Goal: Information Seeking & Learning: Check status

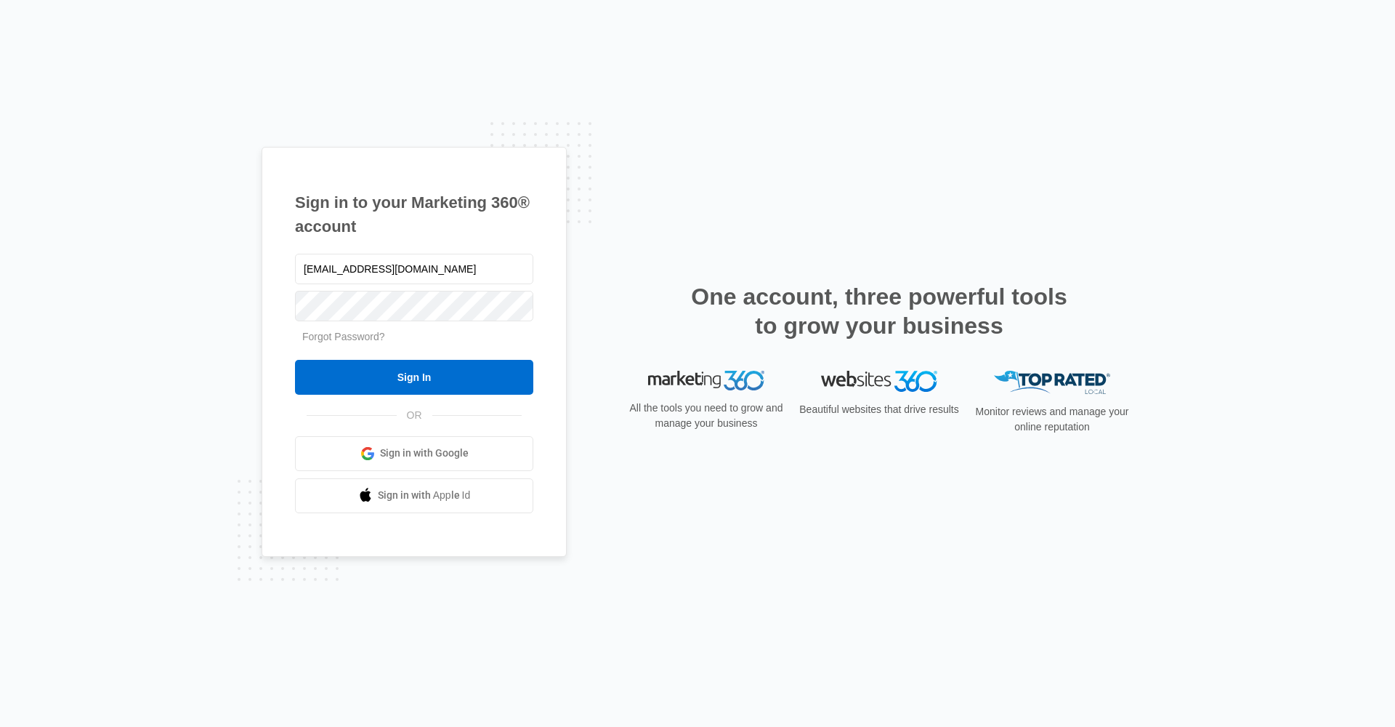
type input "[EMAIL_ADDRESS][DOMAIN_NAME]"
click at [414, 376] on input "Sign In" at bounding box center [414, 377] width 238 height 35
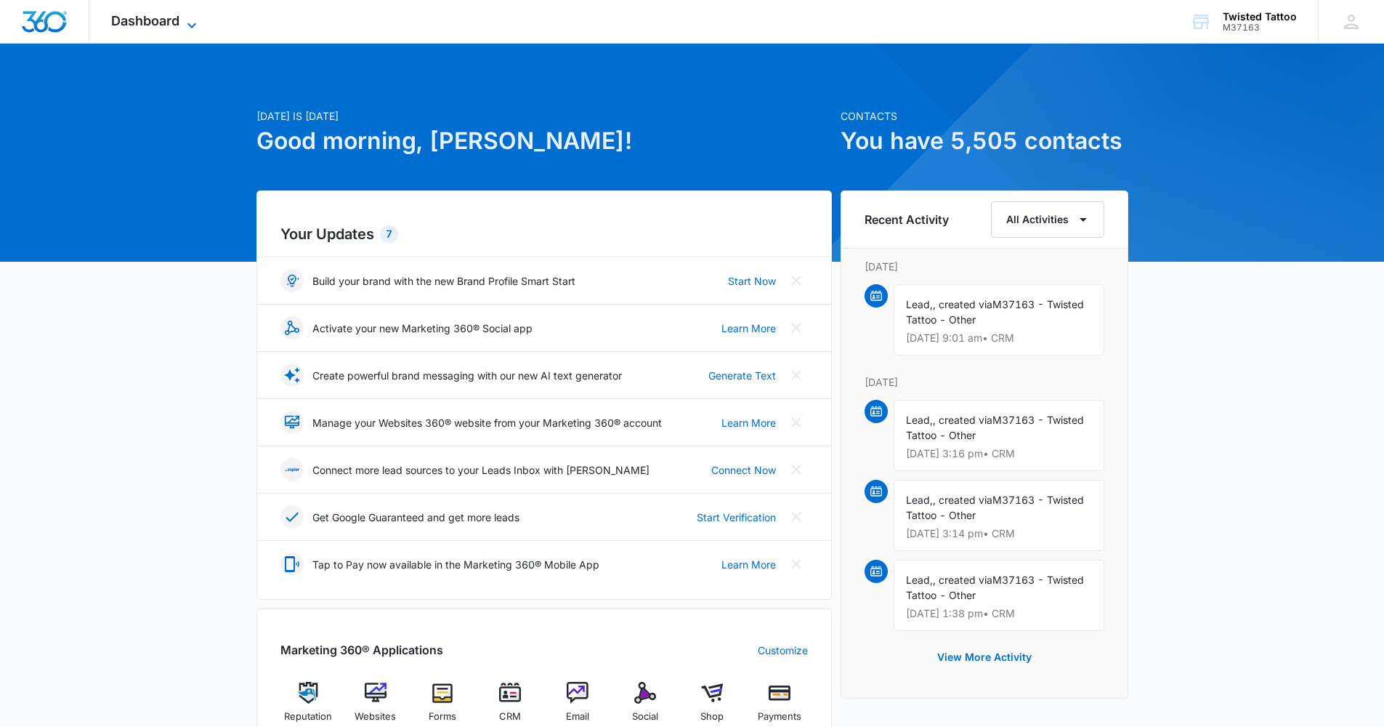
click at [169, 28] on span "Dashboard" at bounding box center [145, 20] width 68 height 15
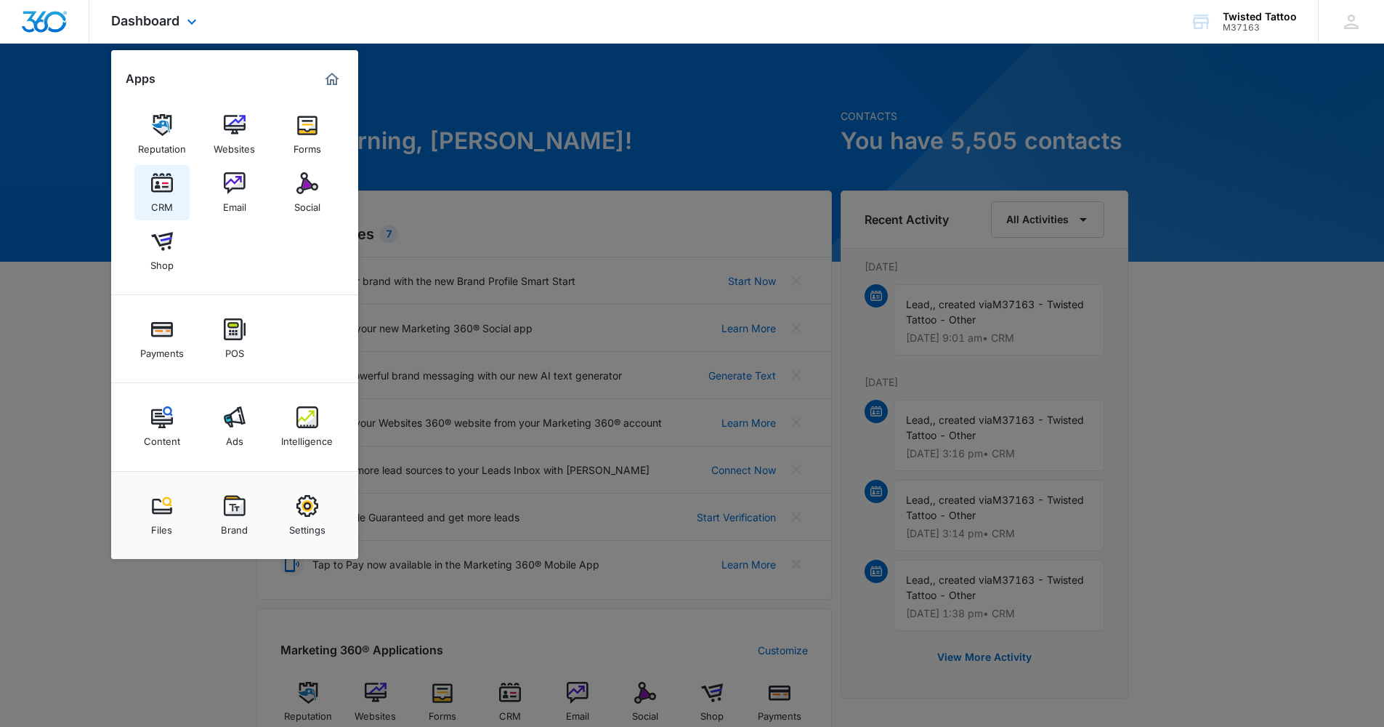
click at [169, 187] on img at bounding box center [162, 183] width 22 height 22
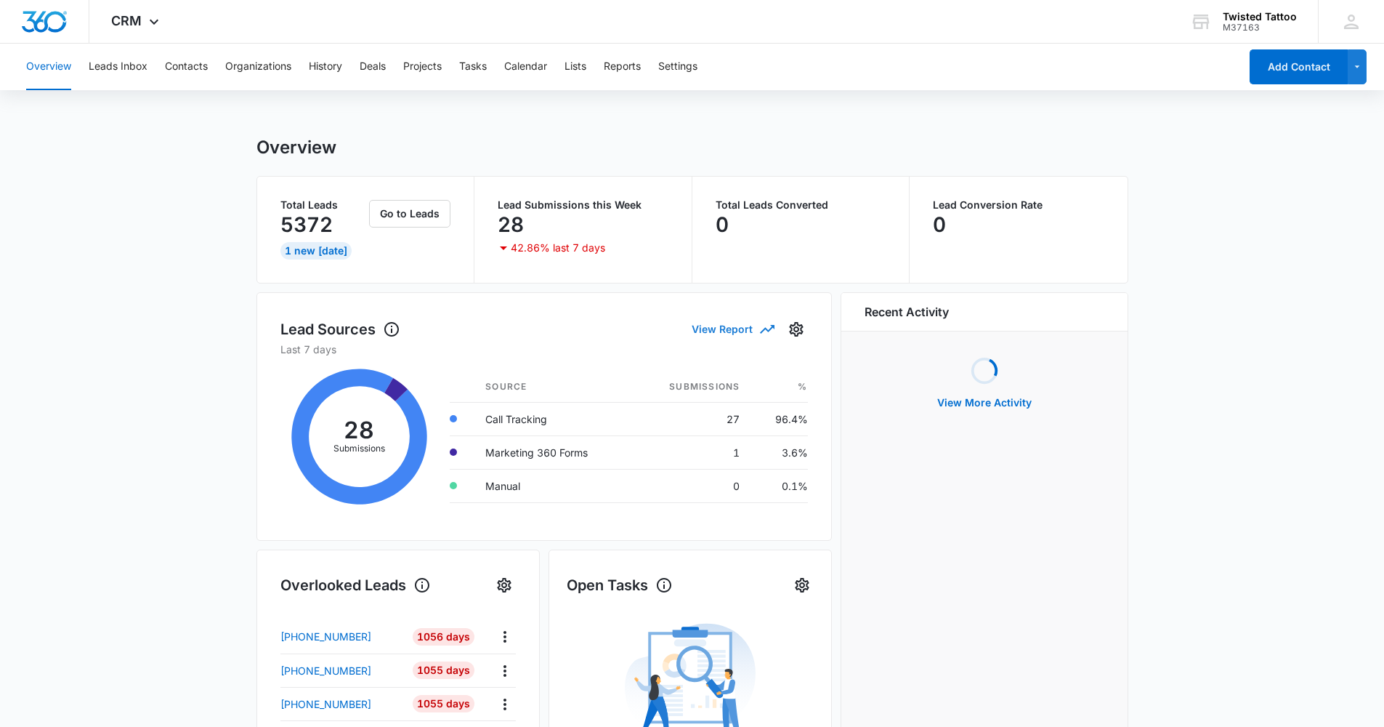
click at [740, 330] on button "View Report" at bounding box center [732, 328] width 81 height 25
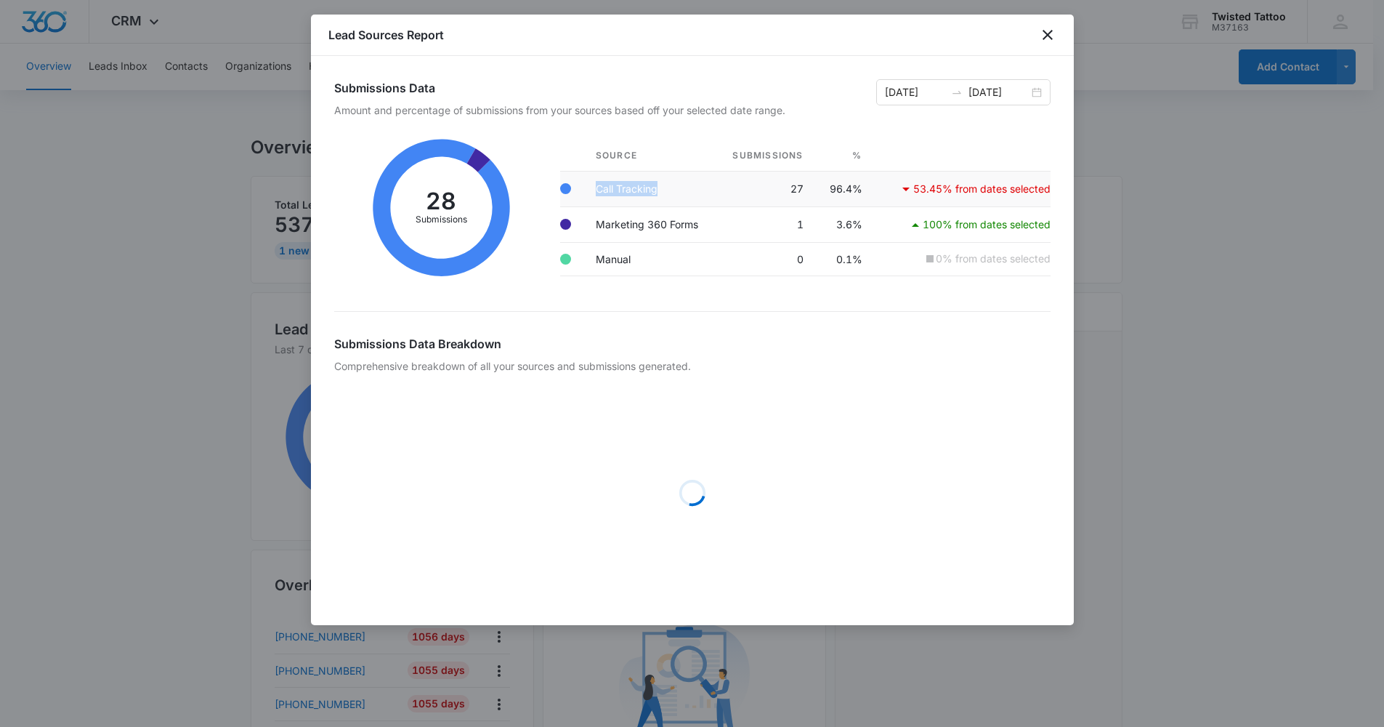
drag, startPoint x: 662, startPoint y: 195, endPoint x: 597, endPoint y: 193, distance: 65.5
click at [597, 193] on td "Call Tracking" at bounding box center [650, 189] width 132 height 36
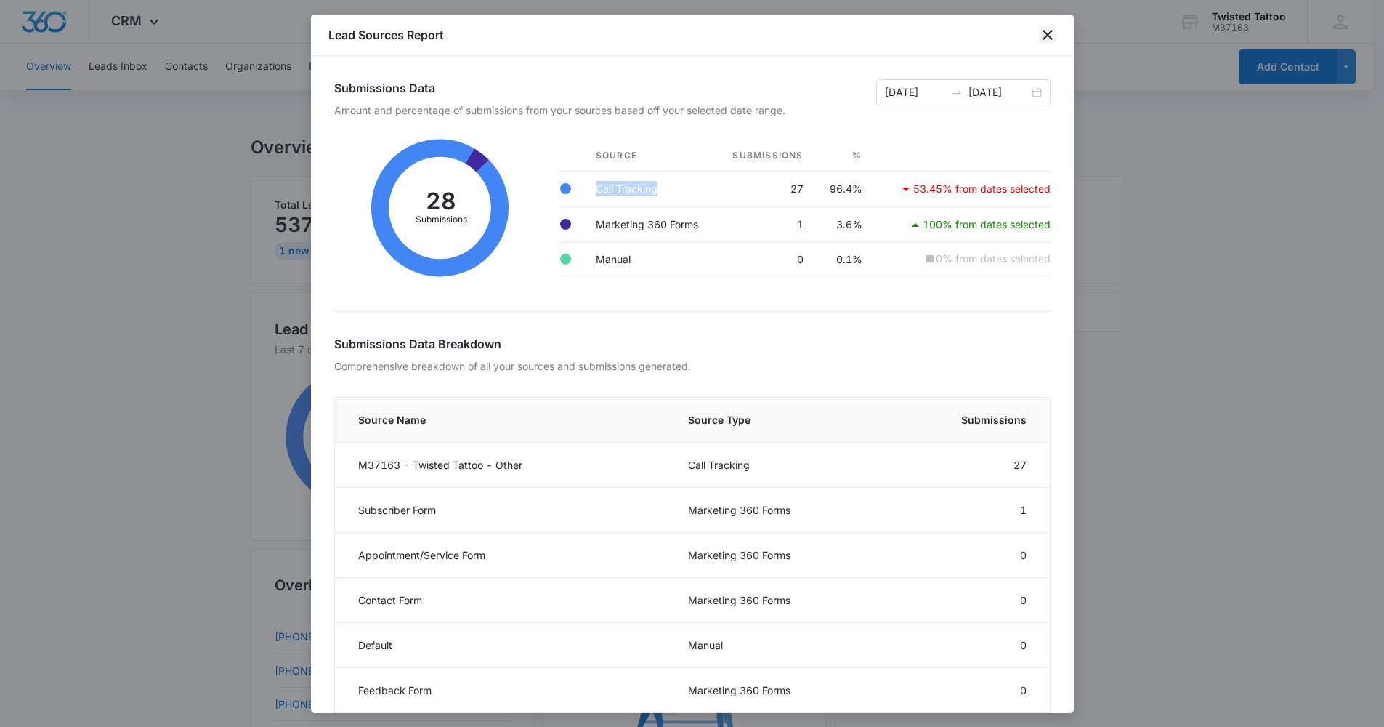
click at [1046, 27] on icon "close" at bounding box center [1047, 34] width 17 height 17
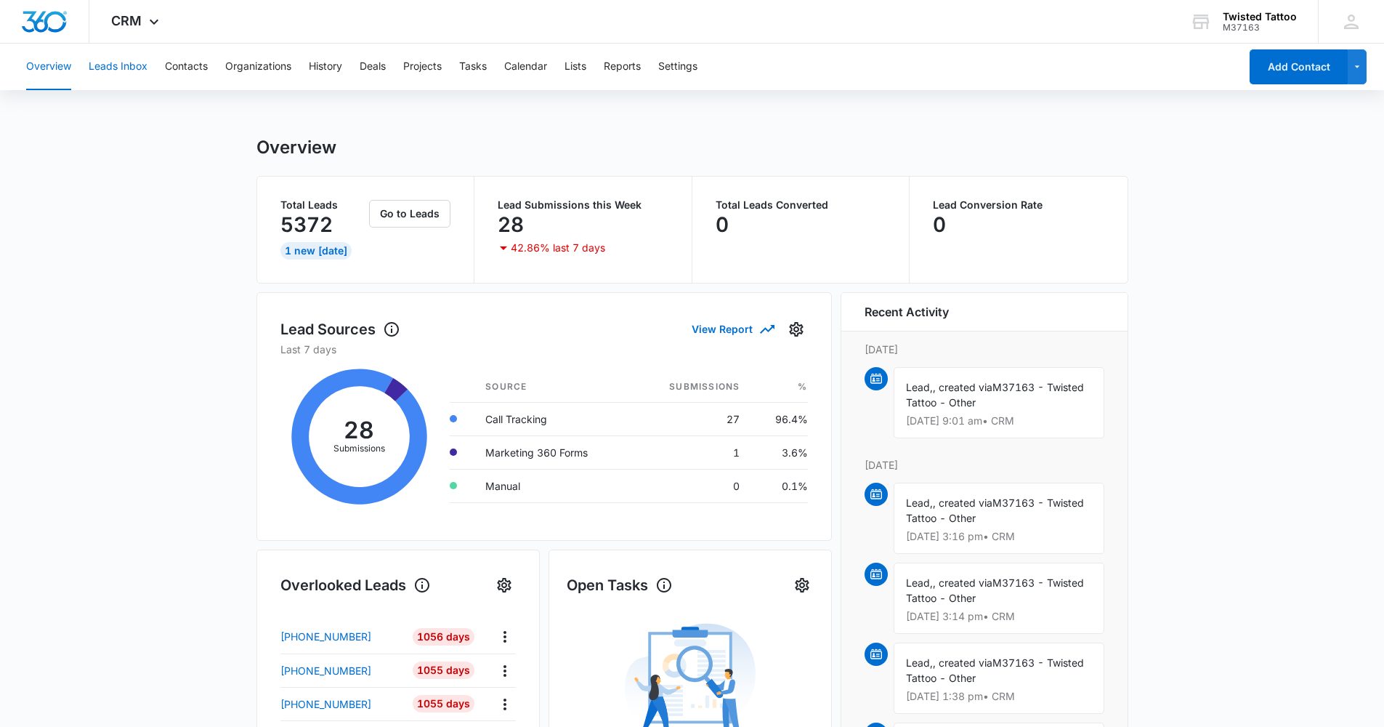
click at [121, 68] on button "Leads Inbox" at bounding box center [118, 67] width 59 height 47
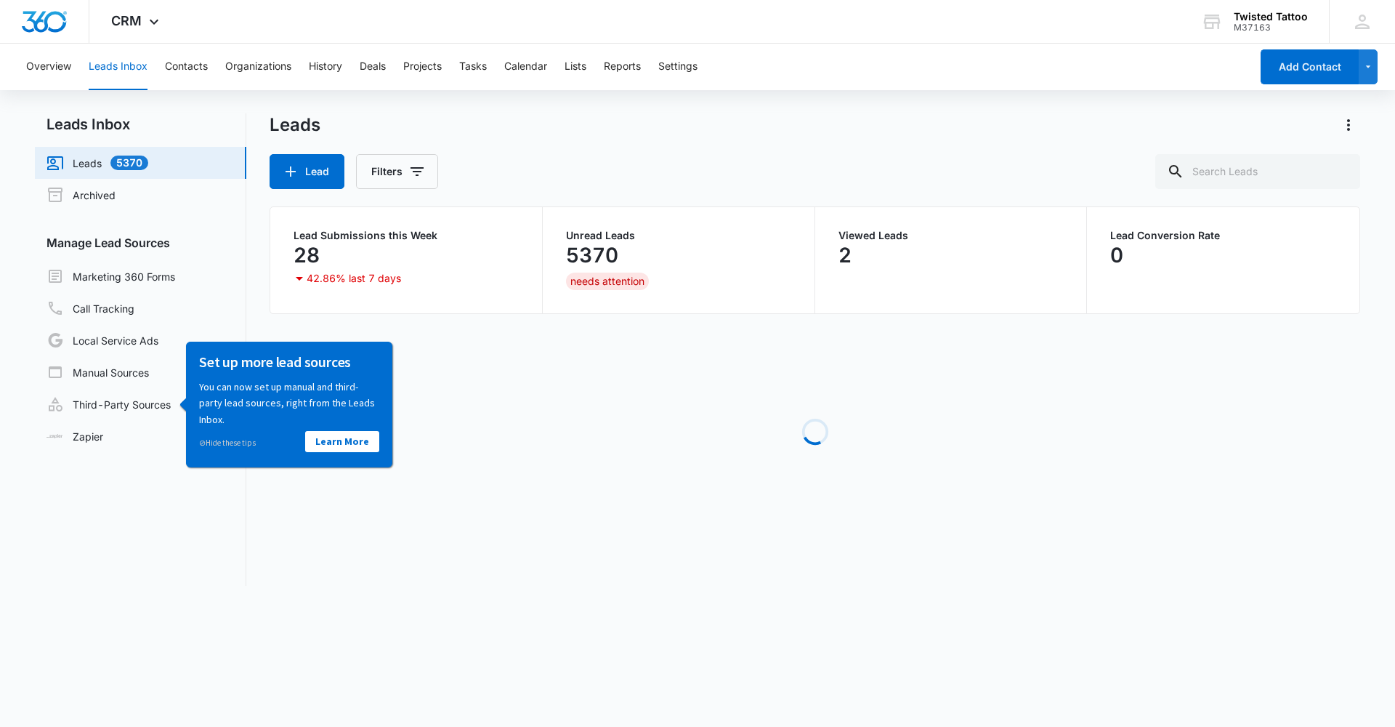
click at [618, 161] on div "Lead Filters" at bounding box center [815, 171] width 1091 height 35
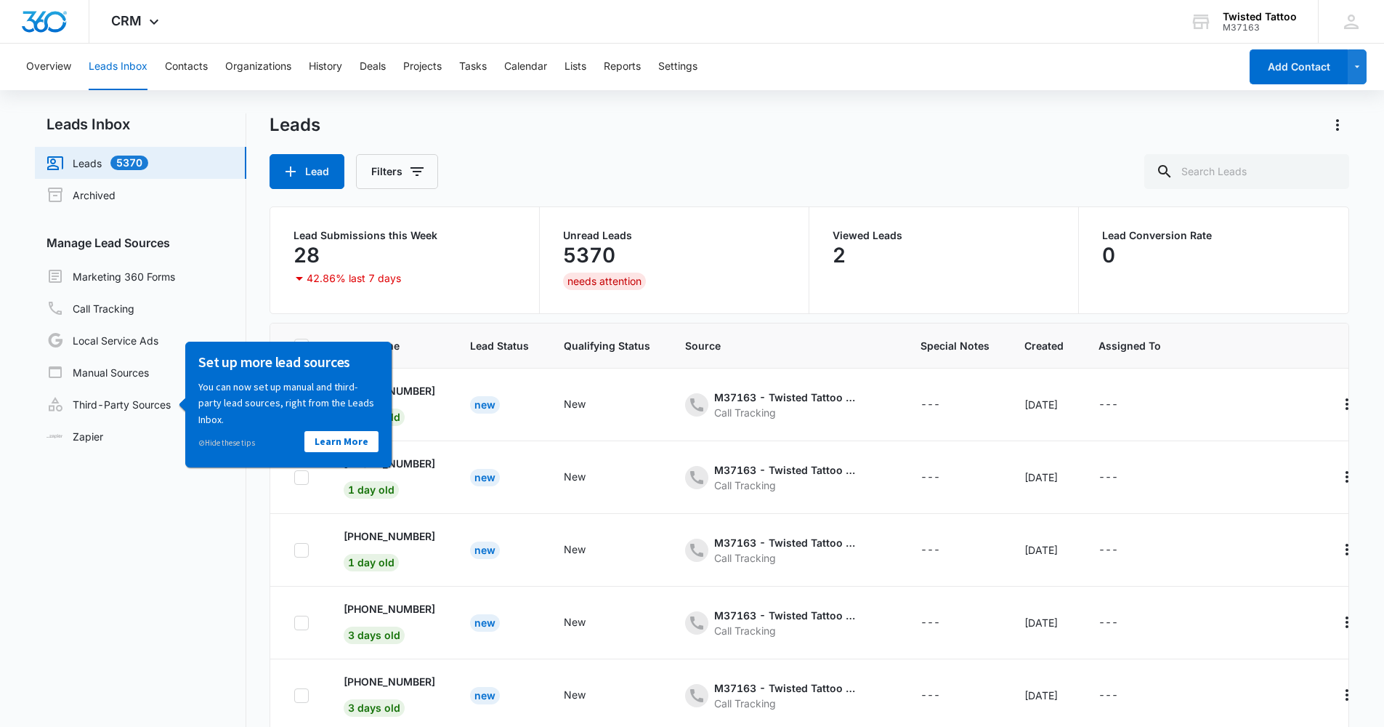
click at [352, 323] on th "Lead Name" at bounding box center [389, 345] width 126 height 45
click at [351, 443] on link "Learn More" at bounding box center [341, 440] width 74 height 21
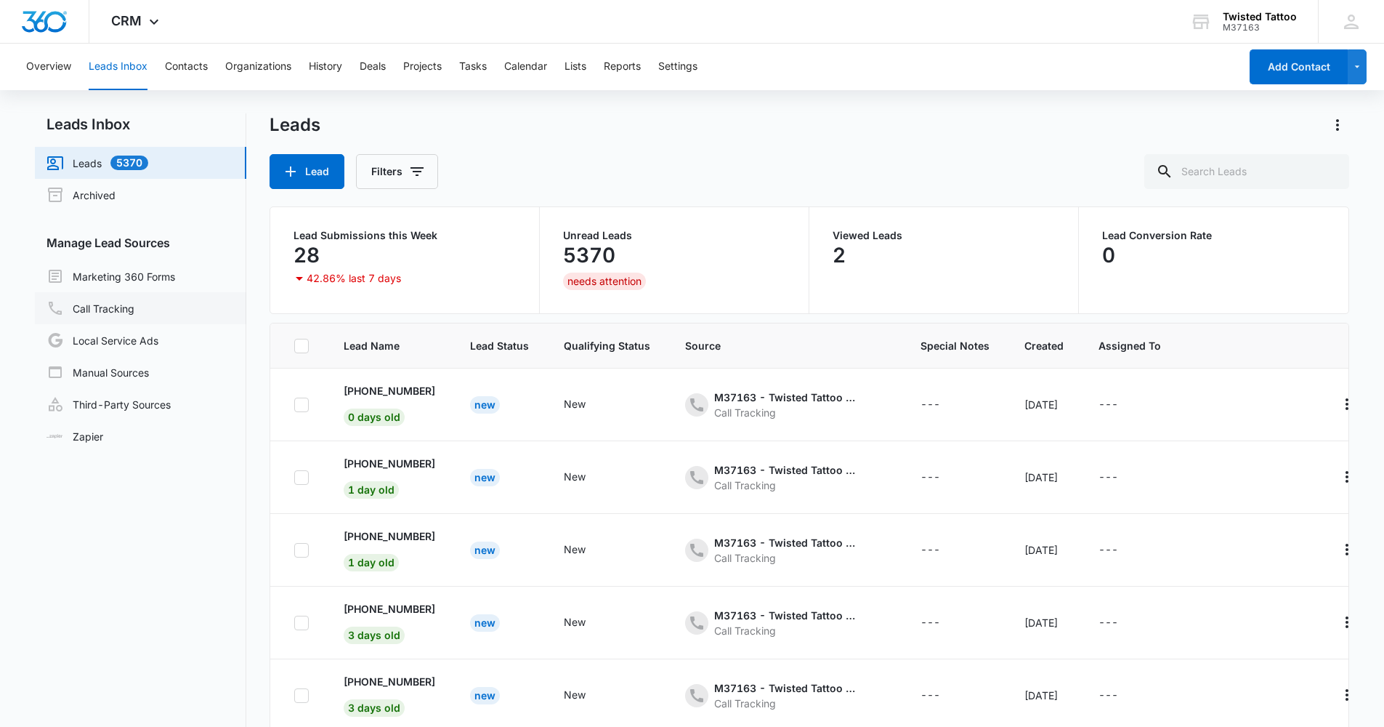
click at [134, 299] on link "Call Tracking" at bounding box center [91, 307] width 88 height 17
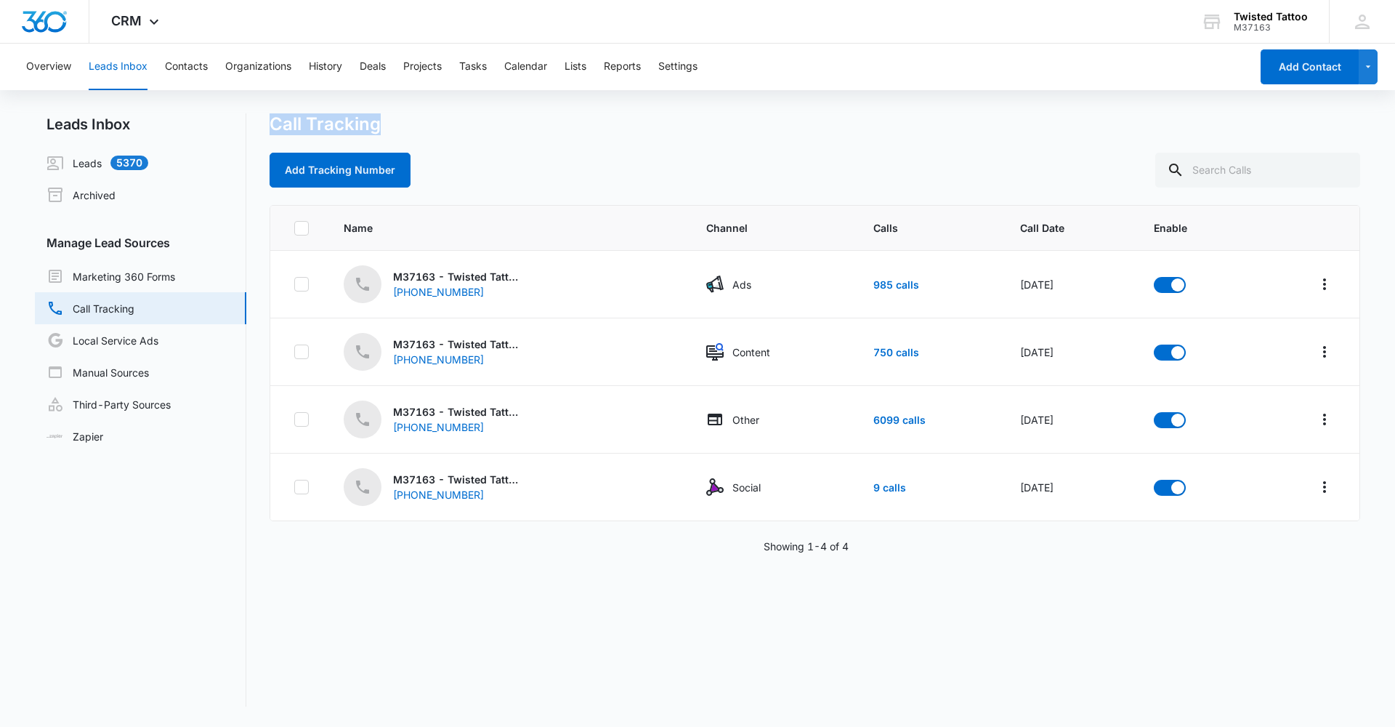
drag, startPoint x: 319, startPoint y: 124, endPoint x: 267, endPoint y: 122, distance: 51.6
click at [267, 122] on div "Leads Inbox Leads 5370 Archived Manage Lead Sources Marketing 360 Forms Call Tr…" at bounding box center [698, 409] width 1326 height 593
click at [171, 403] on link "Third-Party Sources" at bounding box center [109, 403] width 124 height 17
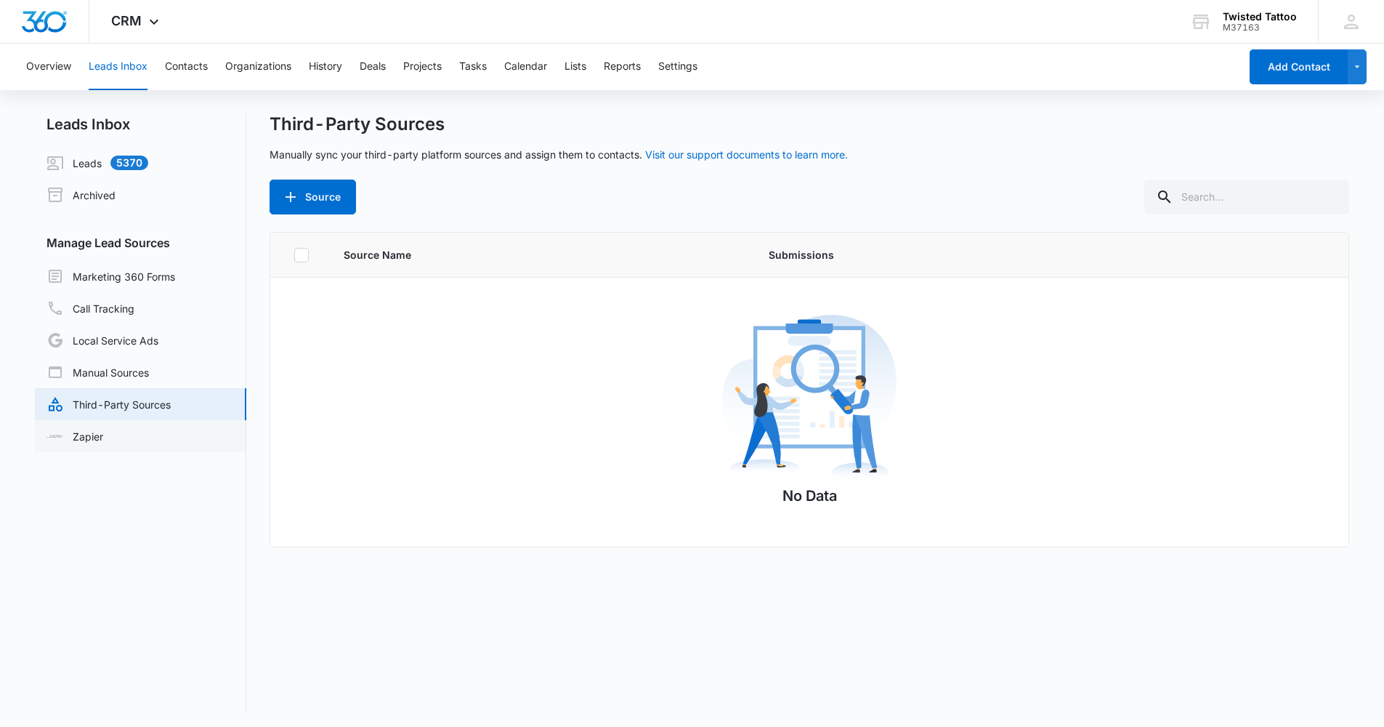
click at [103, 429] on link "Zapier" at bounding box center [75, 436] width 57 height 15
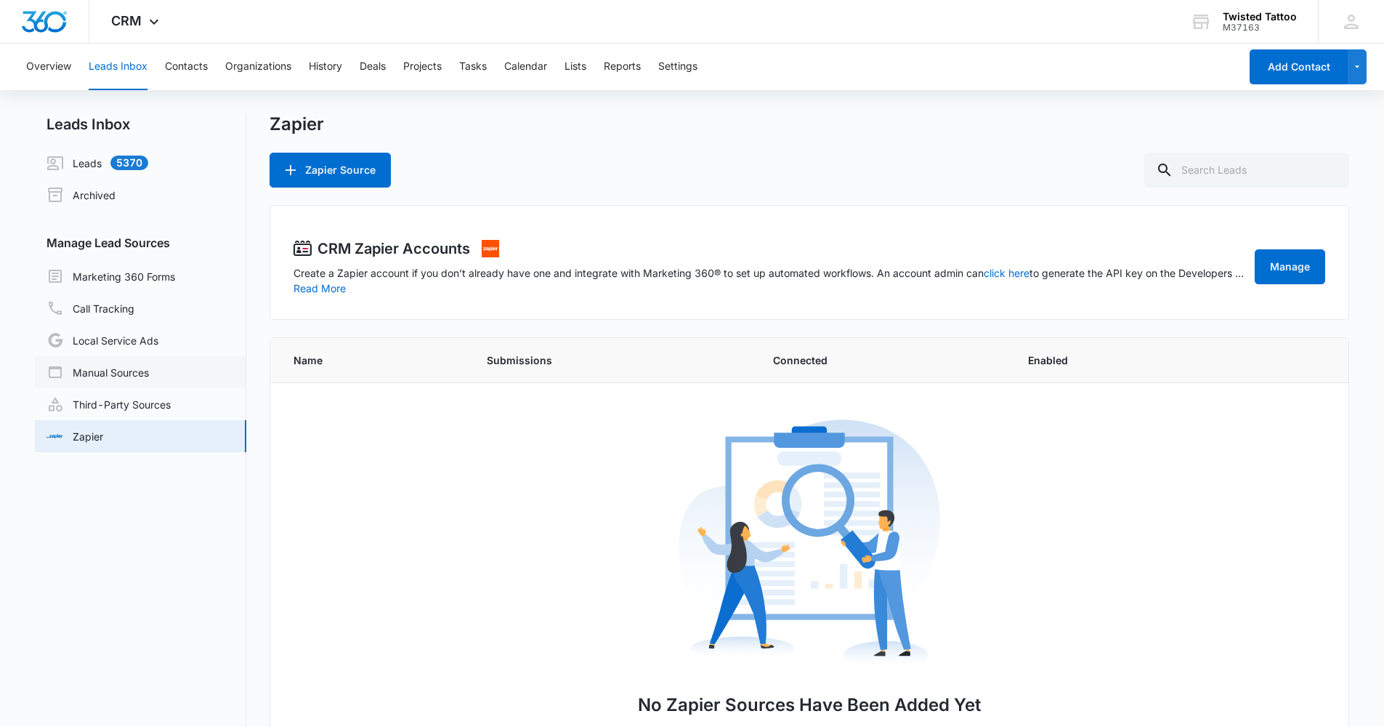
click at [149, 373] on link "Manual Sources" at bounding box center [98, 371] width 102 height 17
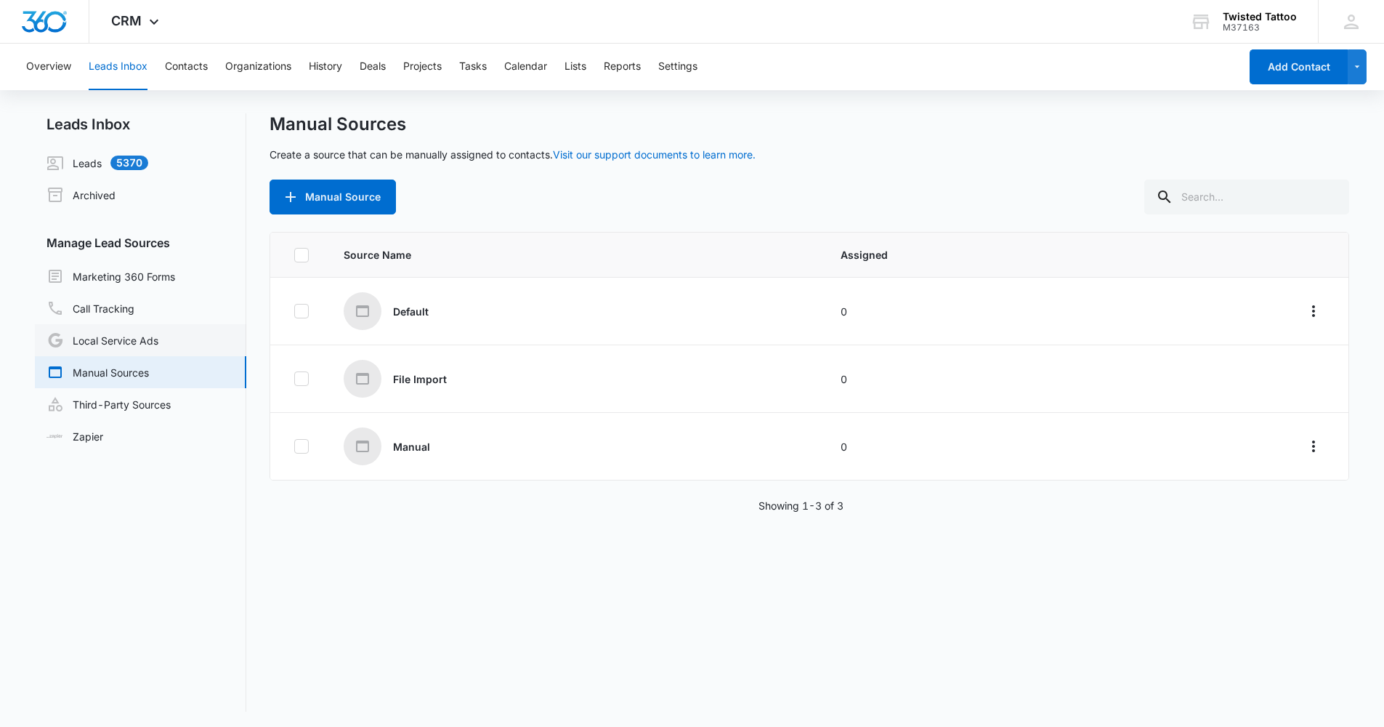
click at [115, 336] on link "Local Service Ads" at bounding box center [103, 339] width 112 height 17
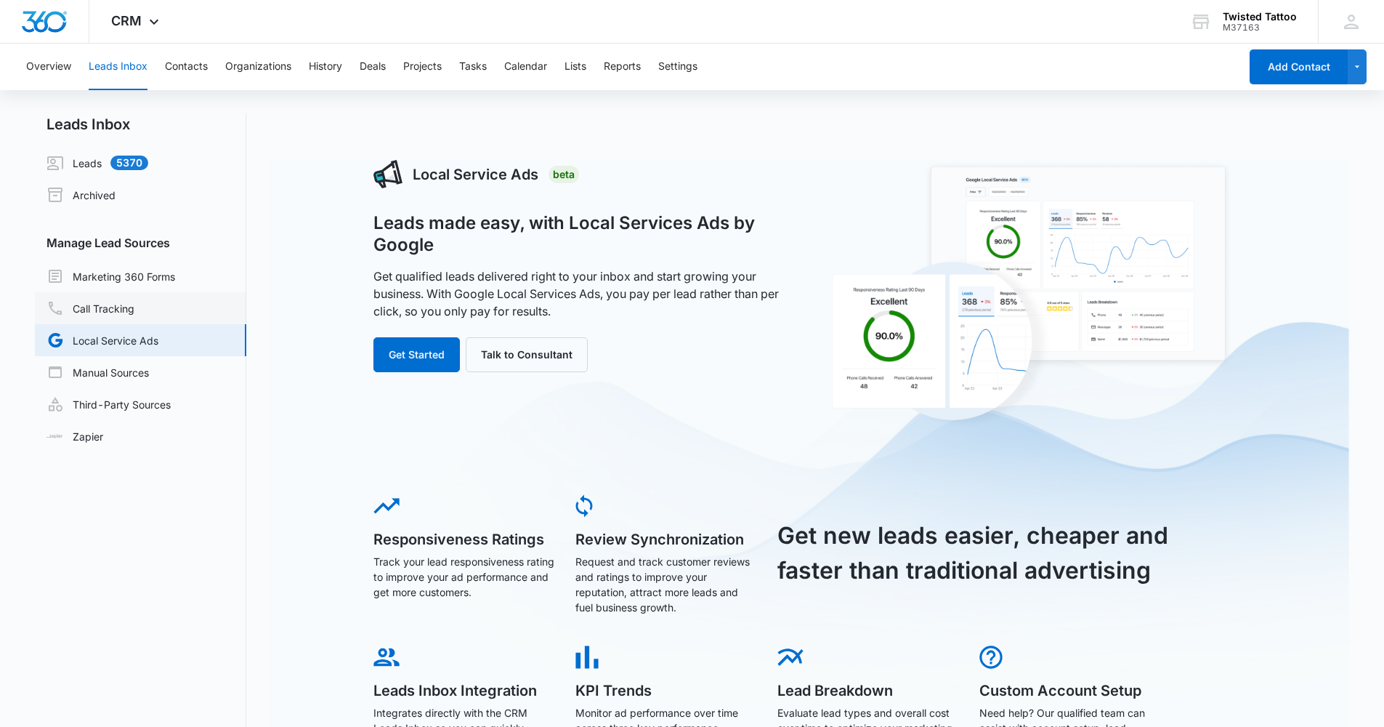
click at [134, 312] on link "Call Tracking" at bounding box center [91, 307] width 88 height 17
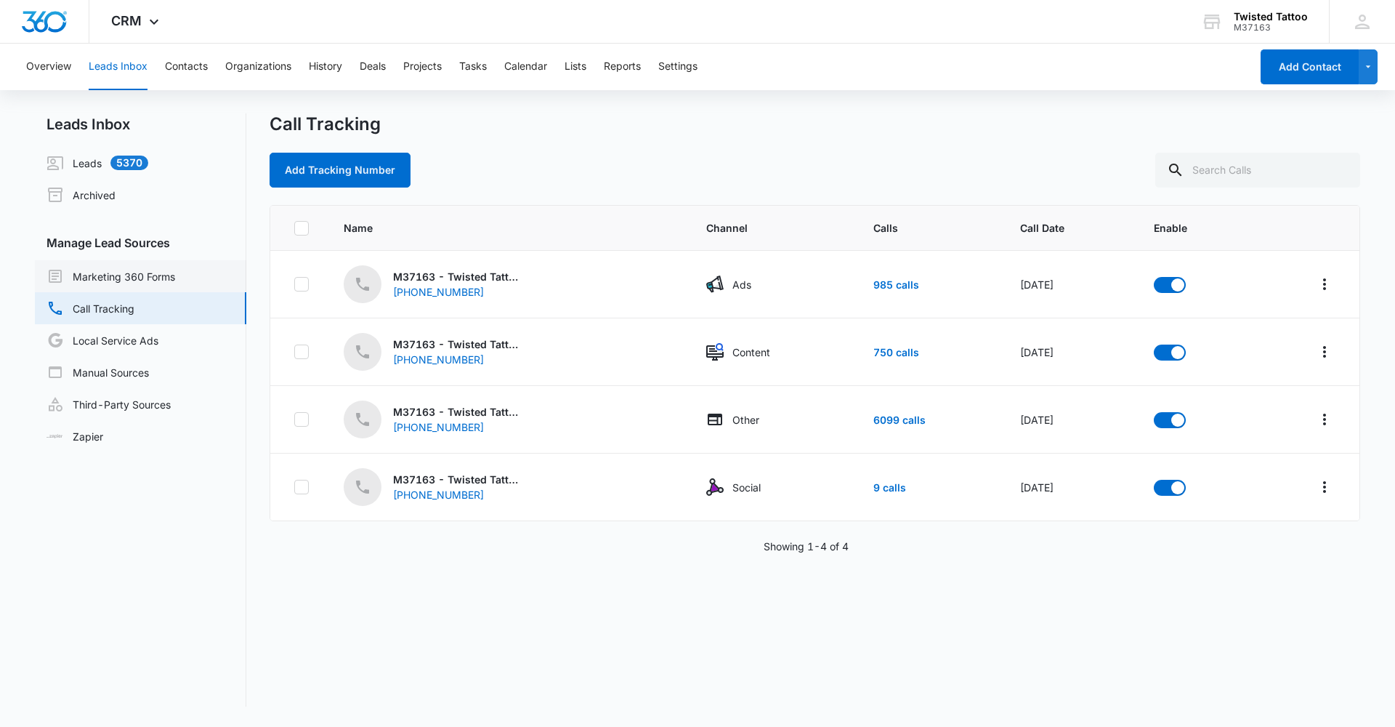
click at [175, 274] on link "Marketing 360 Forms" at bounding box center [111, 275] width 129 height 17
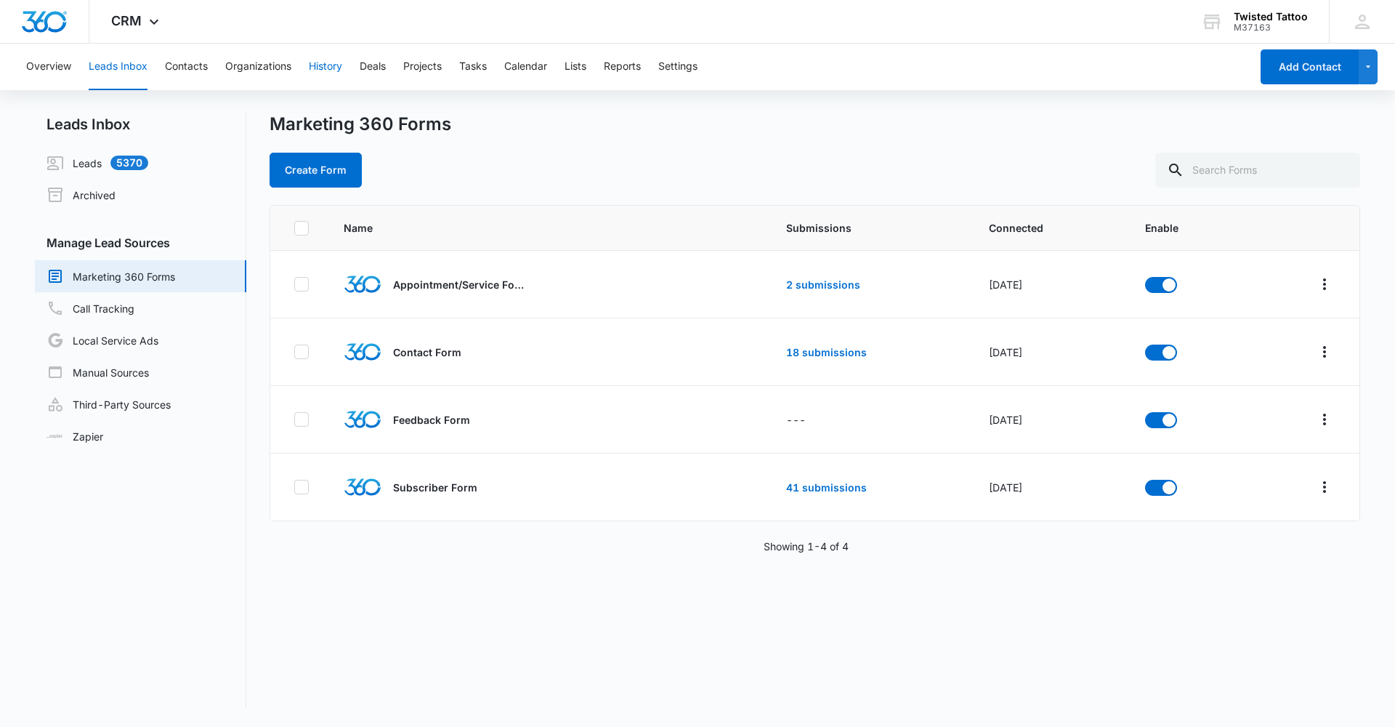
click at [330, 64] on button "History" at bounding box center [325, 67] width 33 height 47
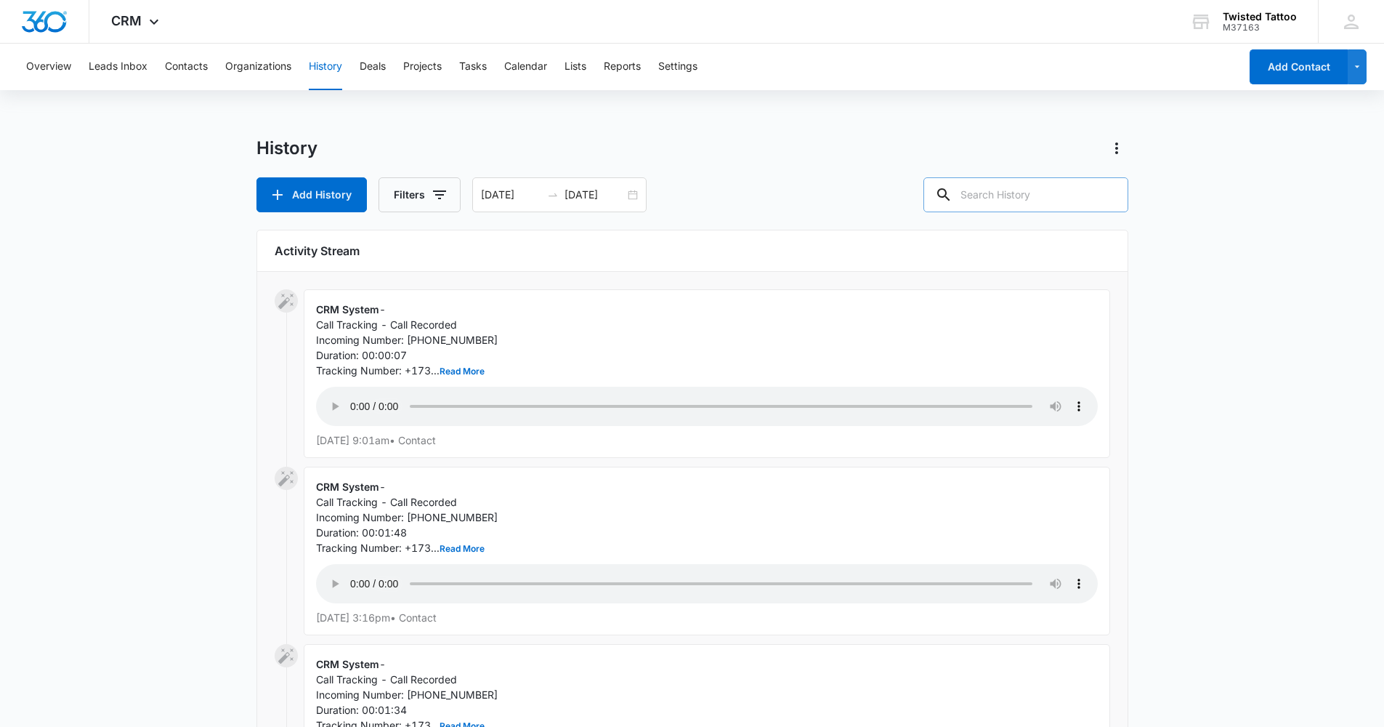
click at [1022, 206] on input "text" at bounding box center [1026, 194] width 205 height 35
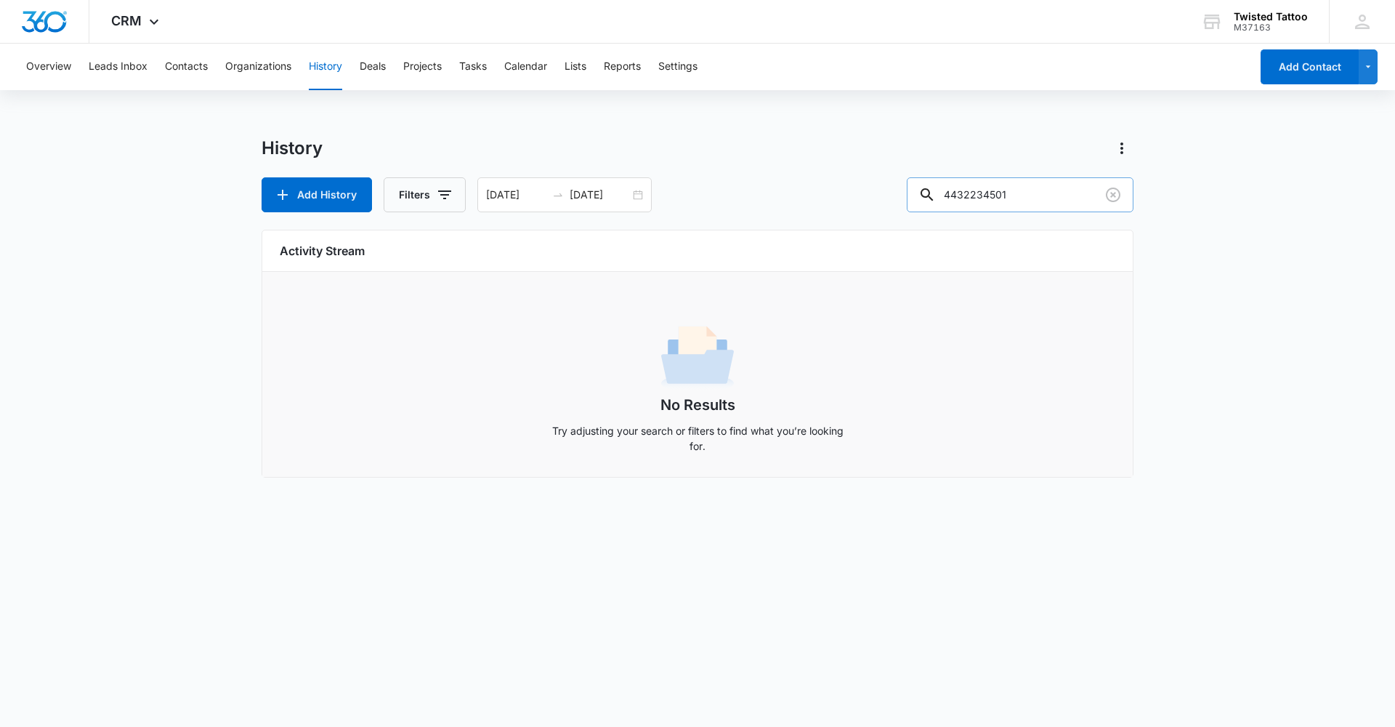
drag, startPoint x: 1017, startPoint y: 197, endPoint x: 961, endPoint y: 193, distance: 56.8
click at [961, 193] on input "4432234501" at bounding box center [1020, 194] width 227 height 35
click at [959, 192] on input "4432234501" at bounding box center [1020, 194] width 227 height 35
click at [961, 195] on input "4432234501" at bounding box center [1020, 194] width 227 height 35
type input "[PHONE_NUMBER]"
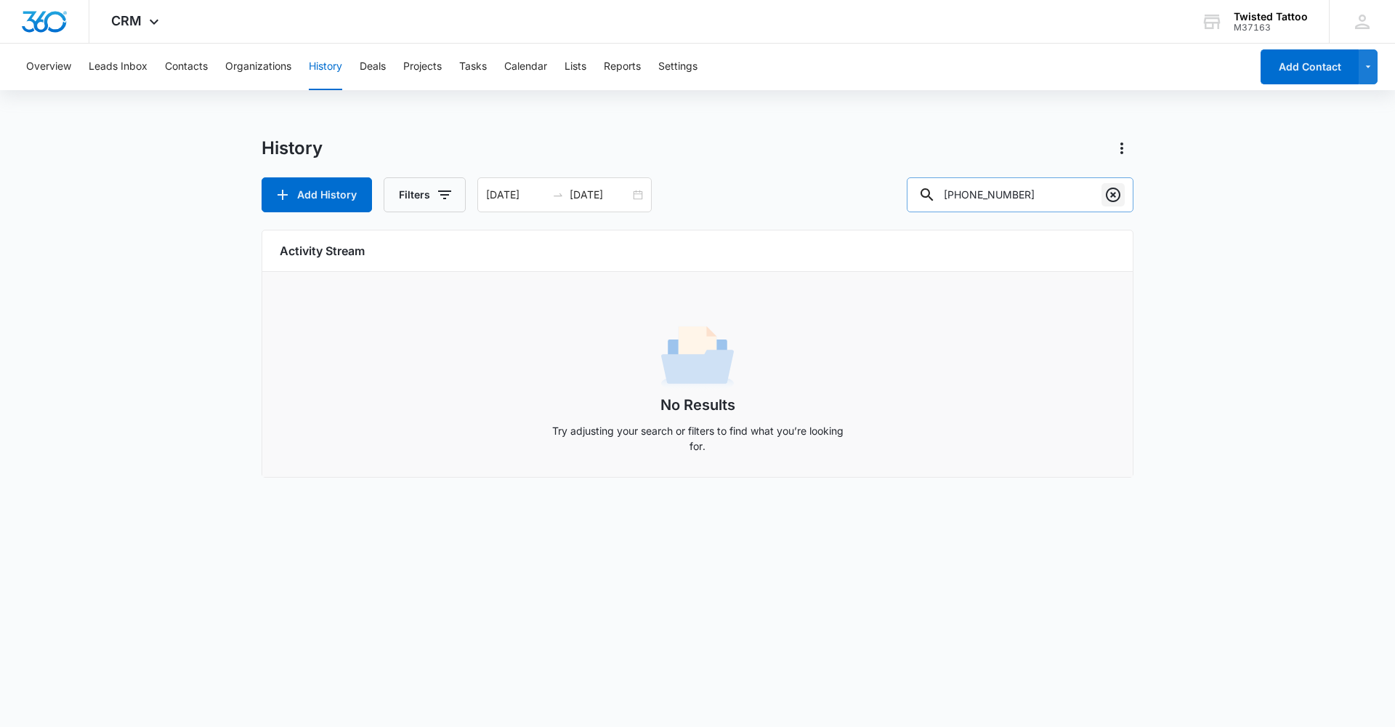
click at [1115, 196] on icon "Clear" at bounding box center [1113, 194] width 15 height 15
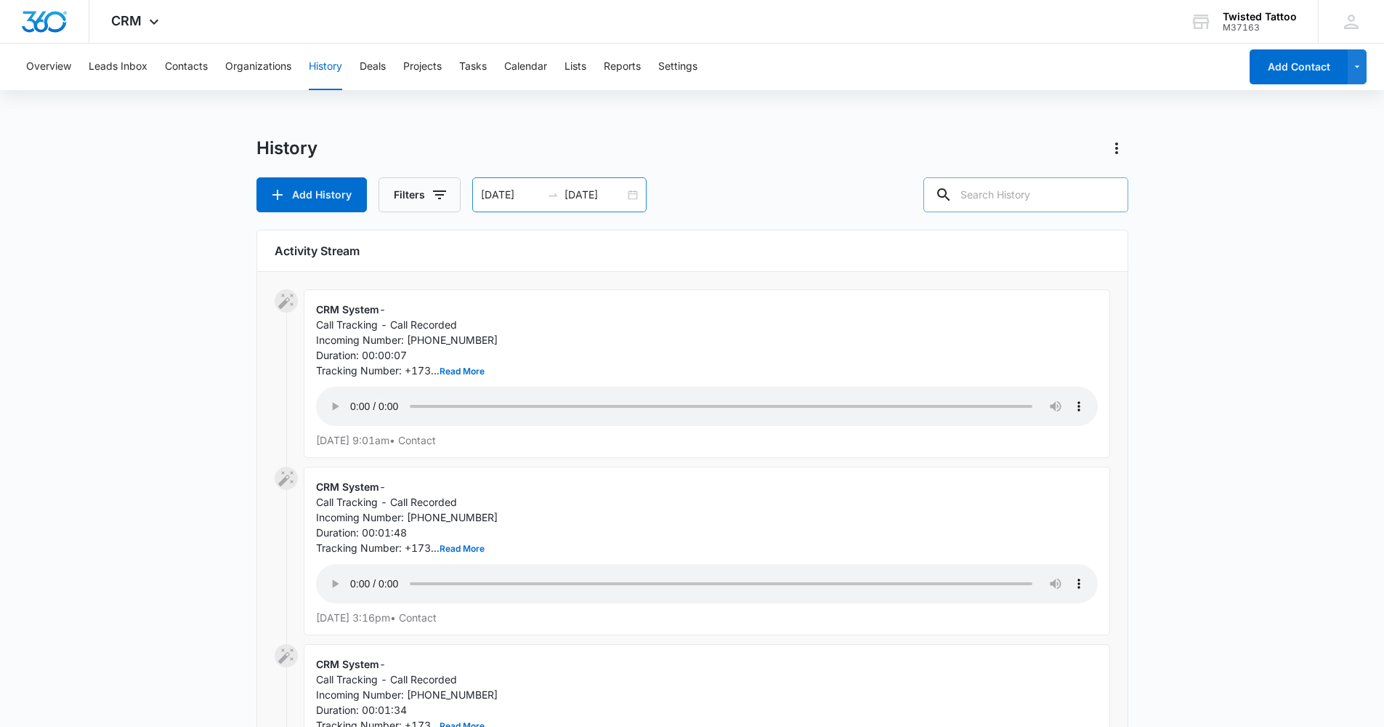
click at [632, 195] on div "[DATE] [DATE]" at bounding box center [559, 194] width 174 height 35
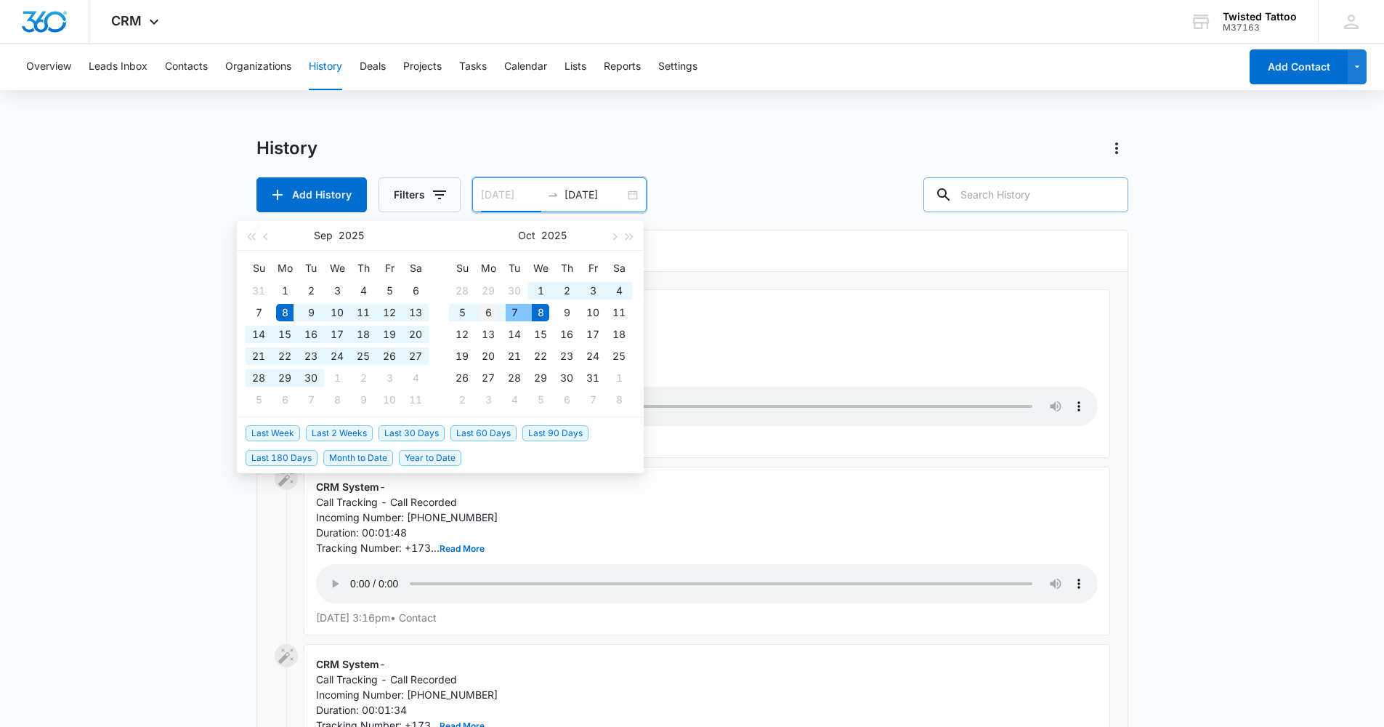
type input "[DATE]"
click at [482, 312] on div "6" at bounding box center [488, 312] width 17 height 17
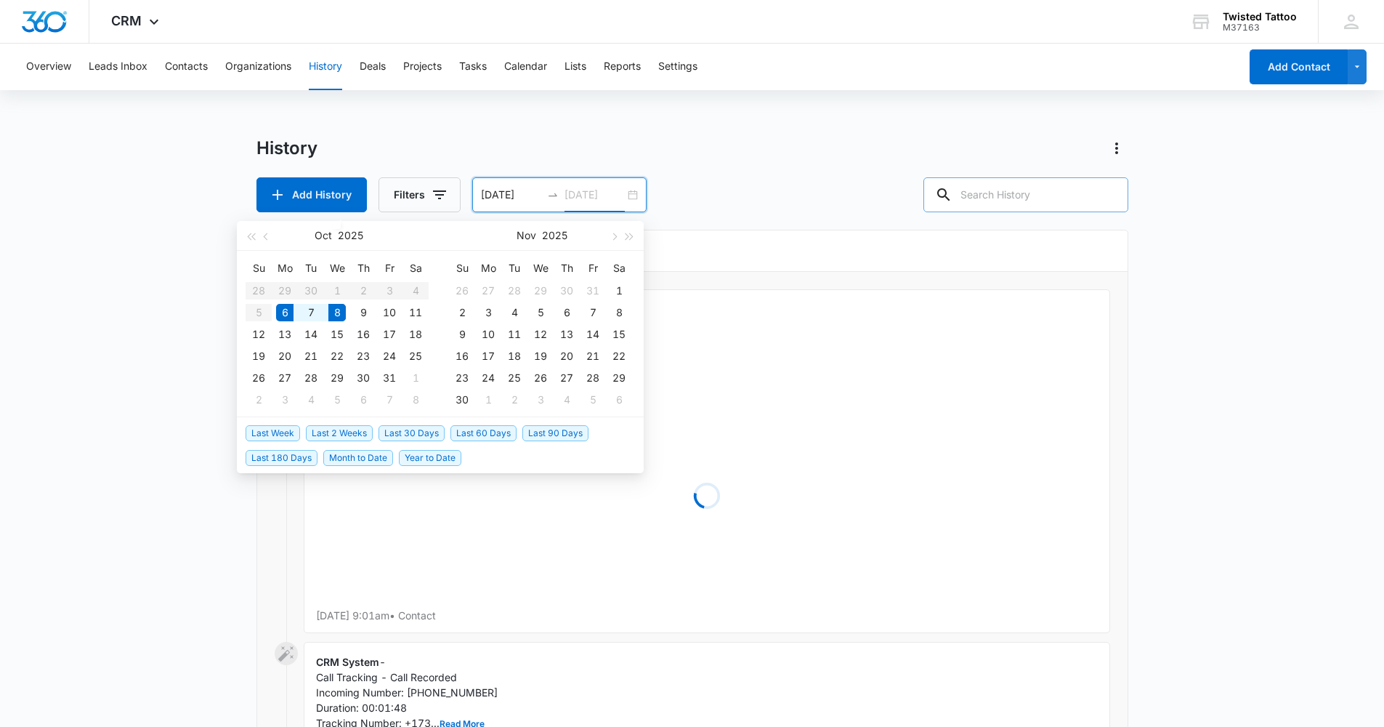
click at [283, 312] on div "6" at bounding box center [284, 312] width 17 height 17
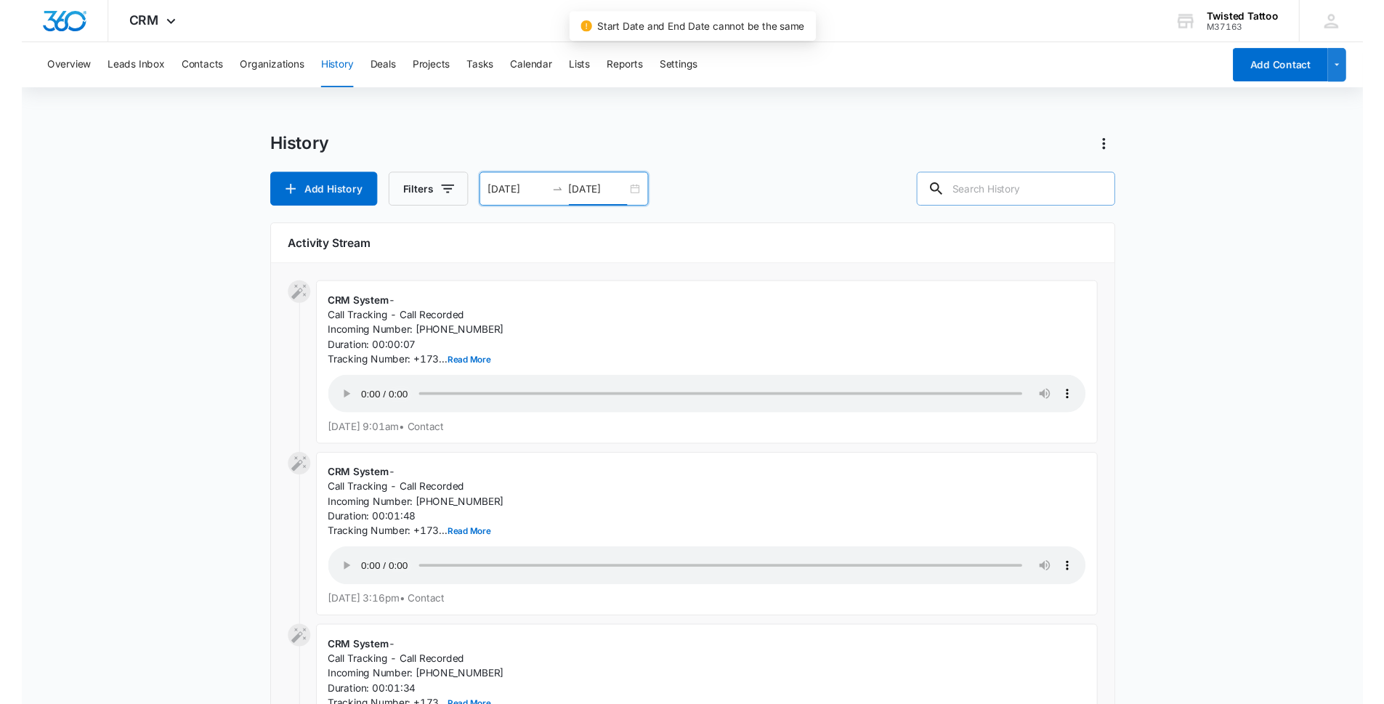
scroll to position [3, 0]
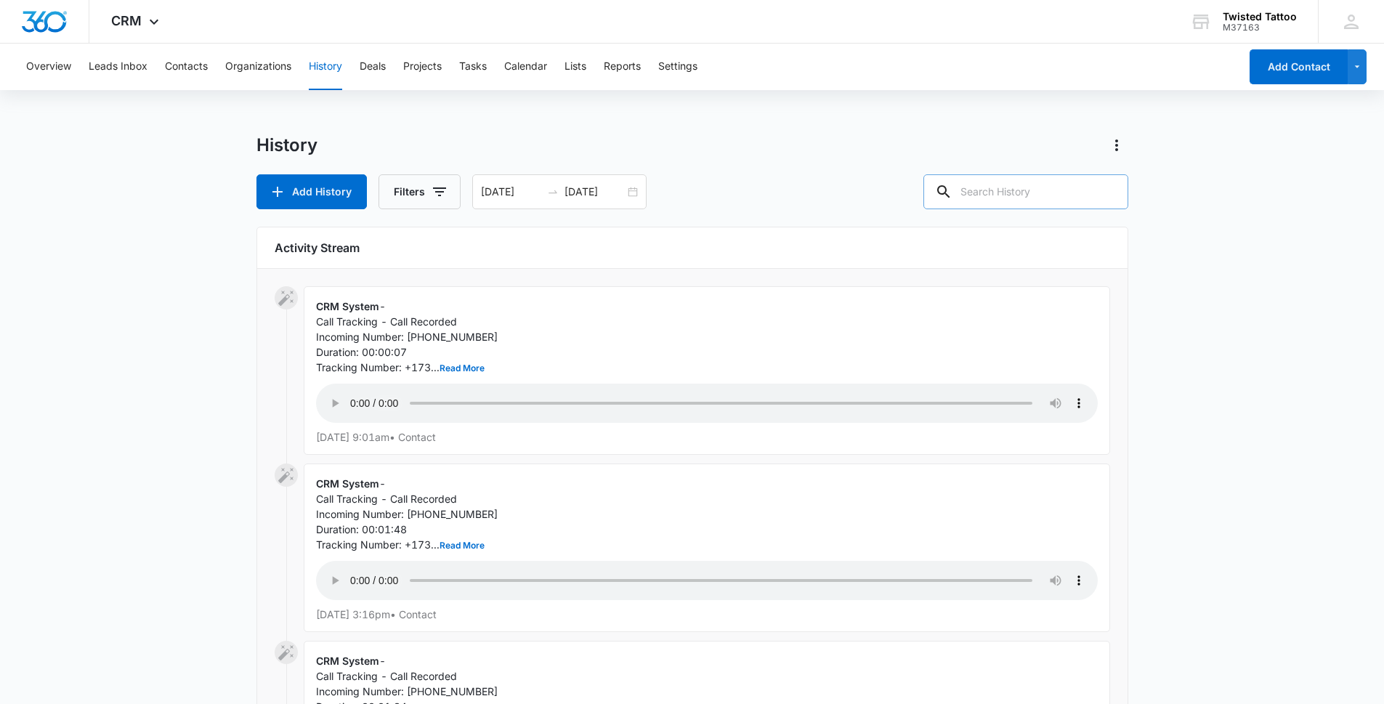
click at [719, 238] on div "Activity Stream" at bounding box center [692, 247] width 871 height 41
click at [582, 192] on input "[DATE]" at bounding box center [595, 192] width 60 height 16
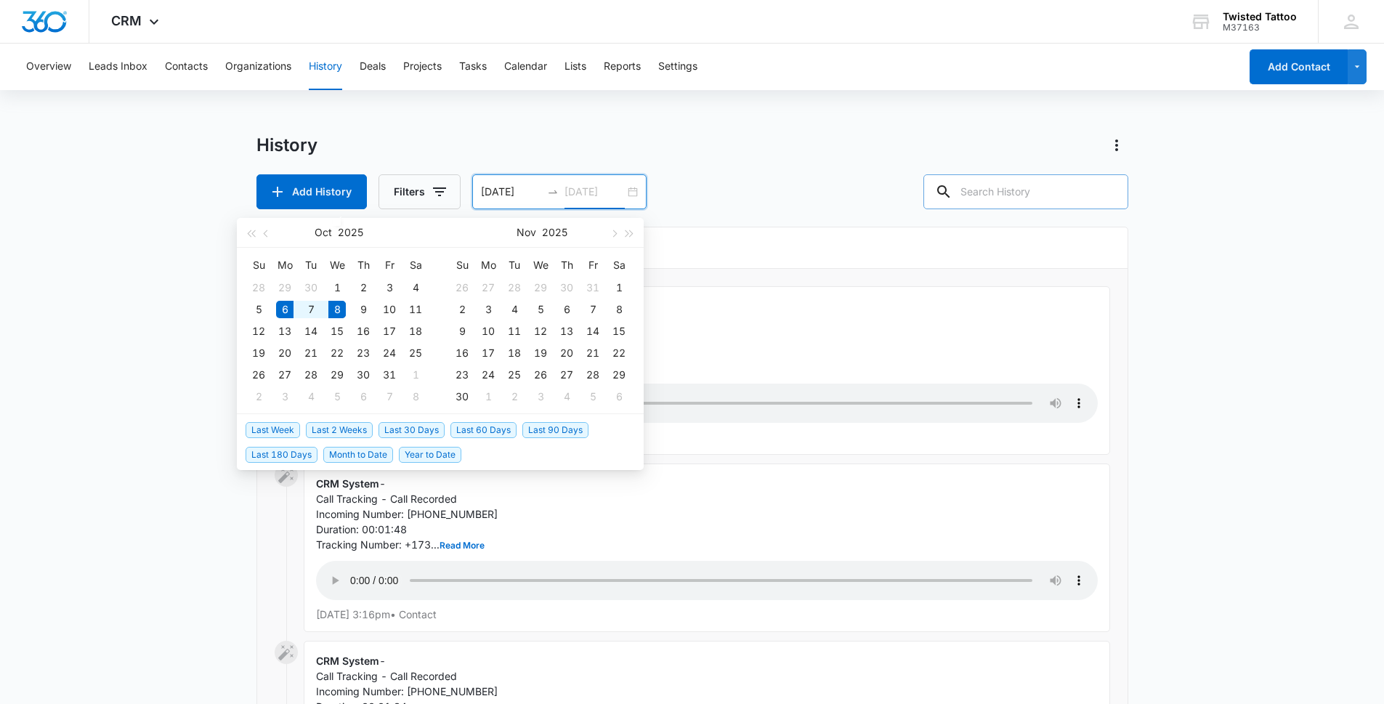
type input "[DATE]"
click at [286, 306] on div "6" at bounding box center [284, 309] width 17 height 17
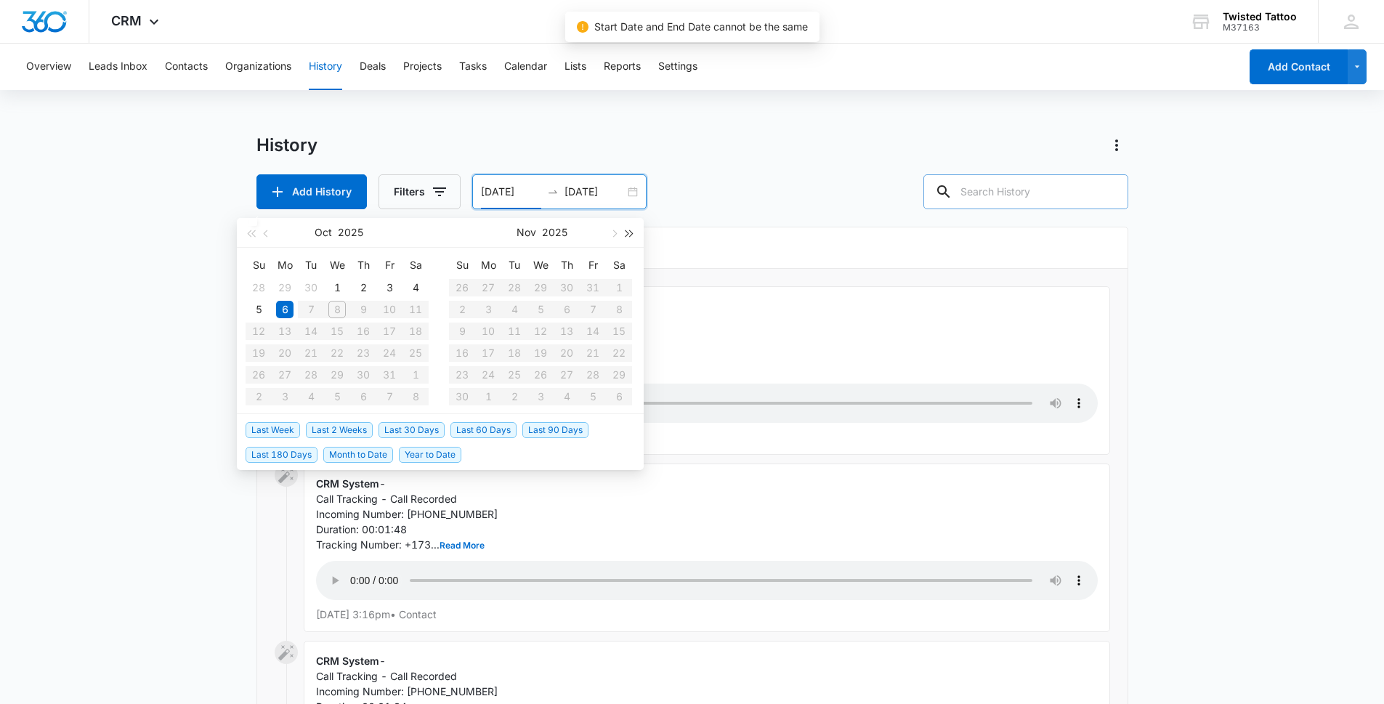
type input "[DATE]"
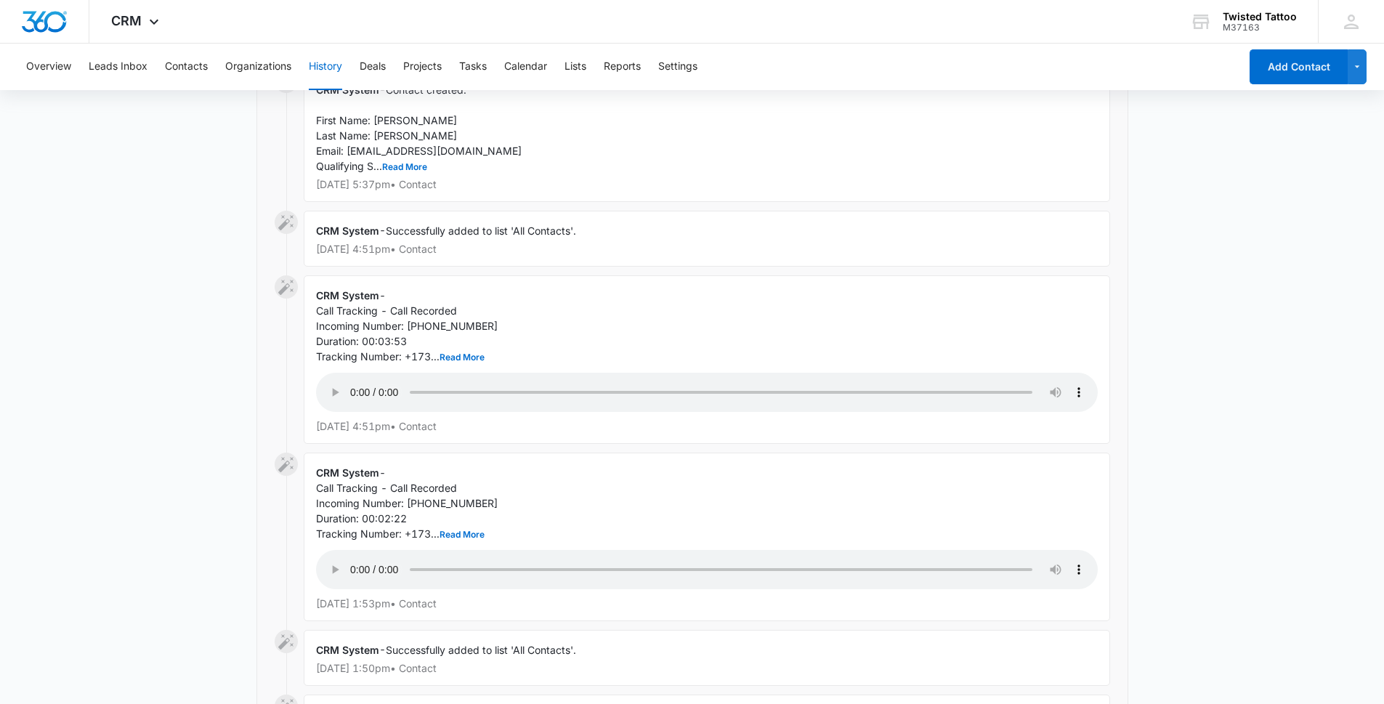
scroll to position [1333, 0]
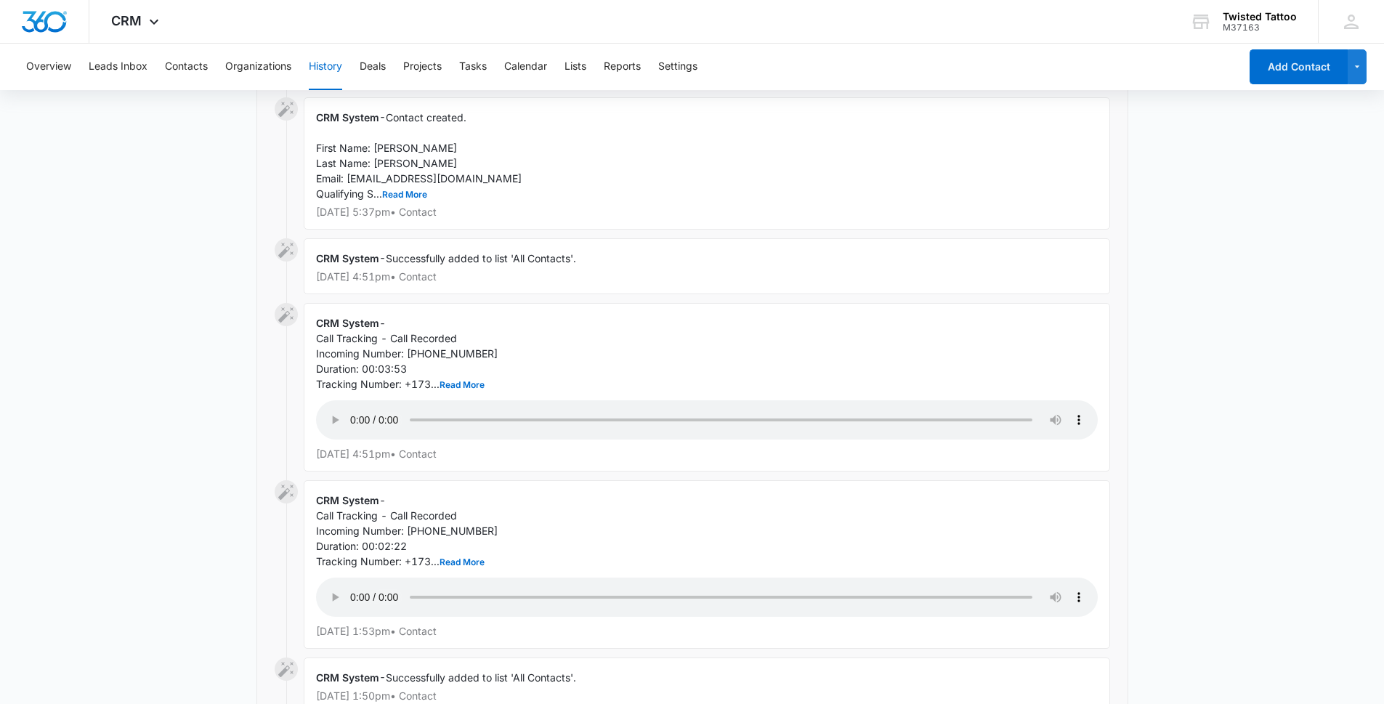
click at [350, 400] on audio "Your browser does not support the audio tag." at bounding box center [707, 419] width 782 height 39
click at [463, 400] on audio "Your browser does not support the audio tag." at bounding box center [707, 419] width 782 height 39
click at [546, 400] on audio "Your browser does not support the audio tag." at bounding box center [707, 419] width 782 height 39
click at [595, 400] on audio "Your browser does not support the audio tag." at bounding box center [707, 419] width 782 height 39
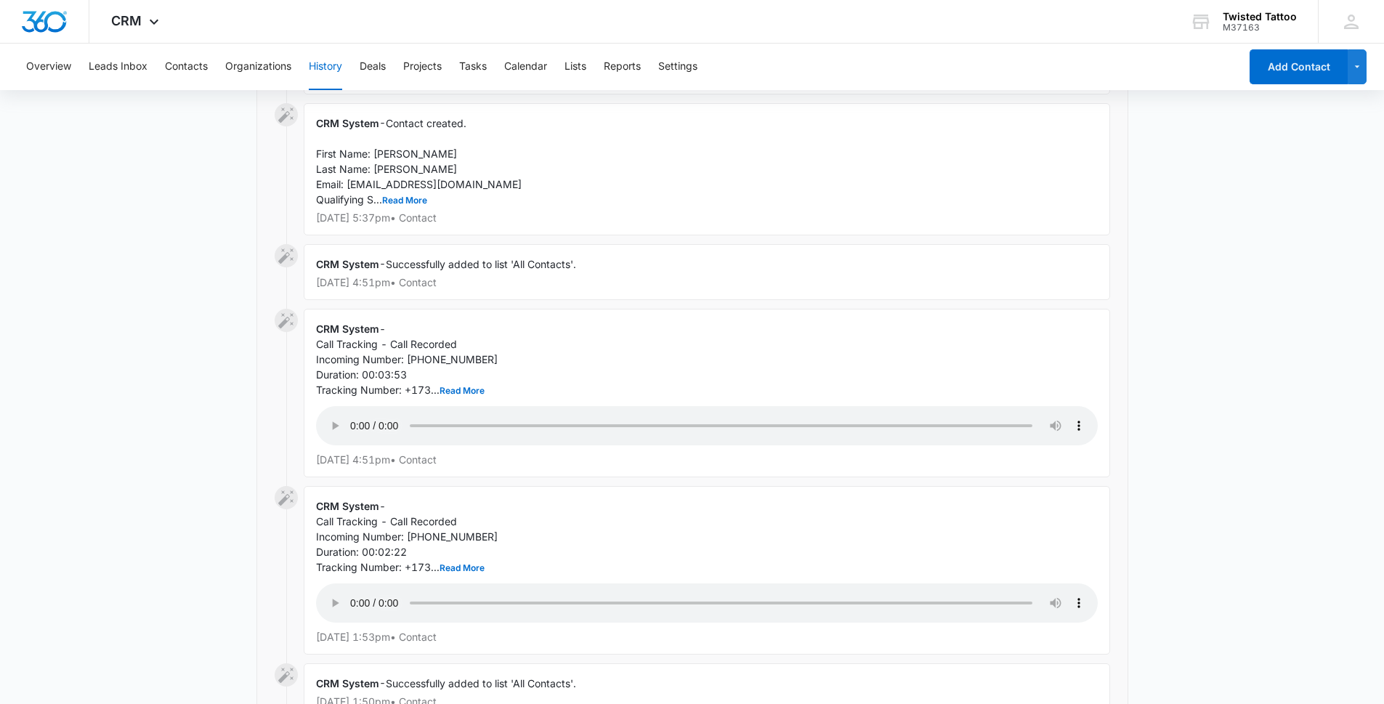
click at [661, 406] on audio "Your browser does not support the audio tag." at bounding box center [707, 425] width 782 height 39
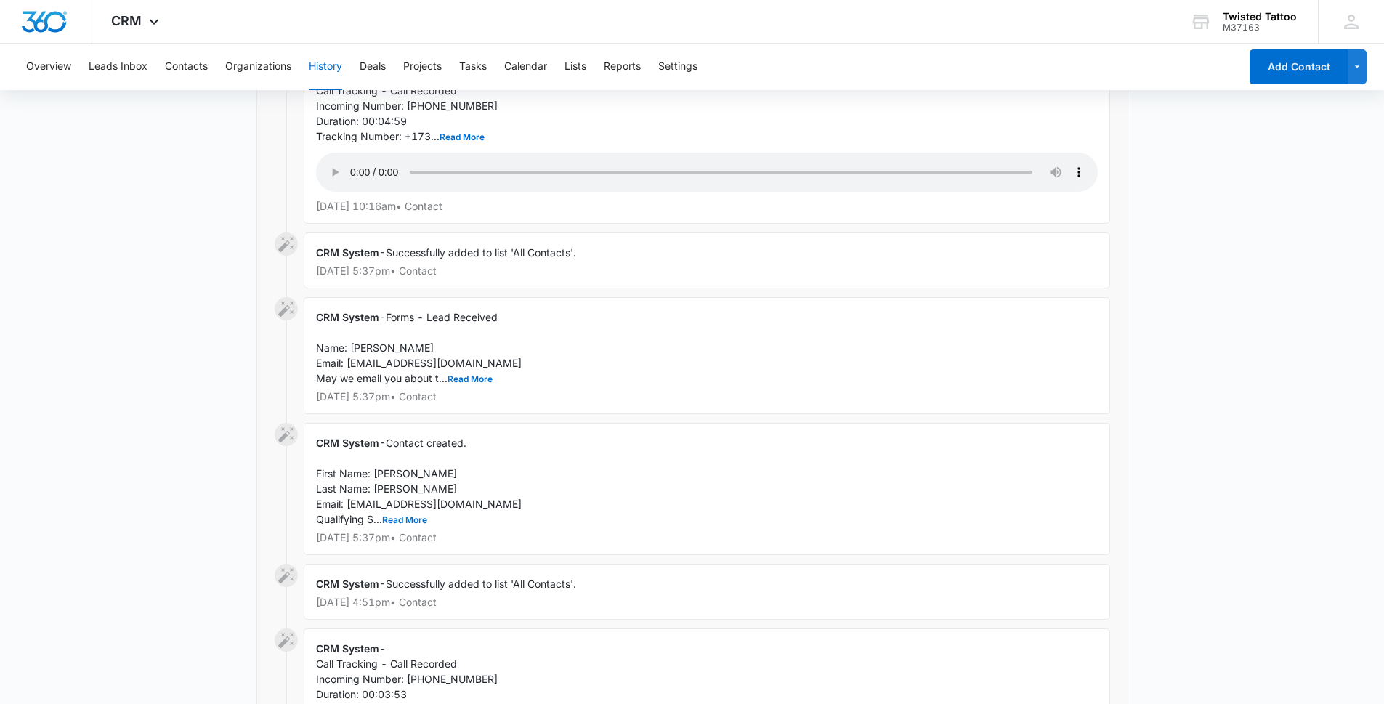
scroll to position [1117, 0]
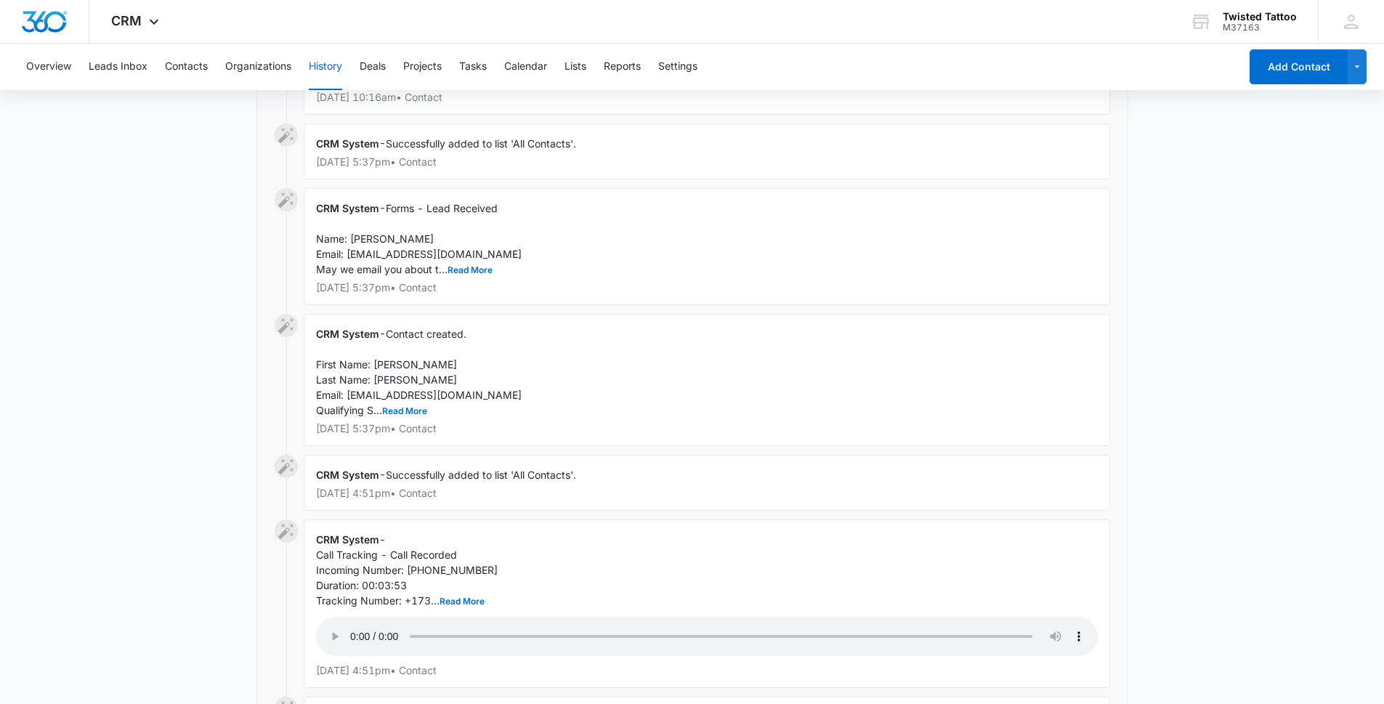
click at [350, 617] on audio "Your browser does not support the audio tag." at bounding box center [707, 636] width 782 height 39
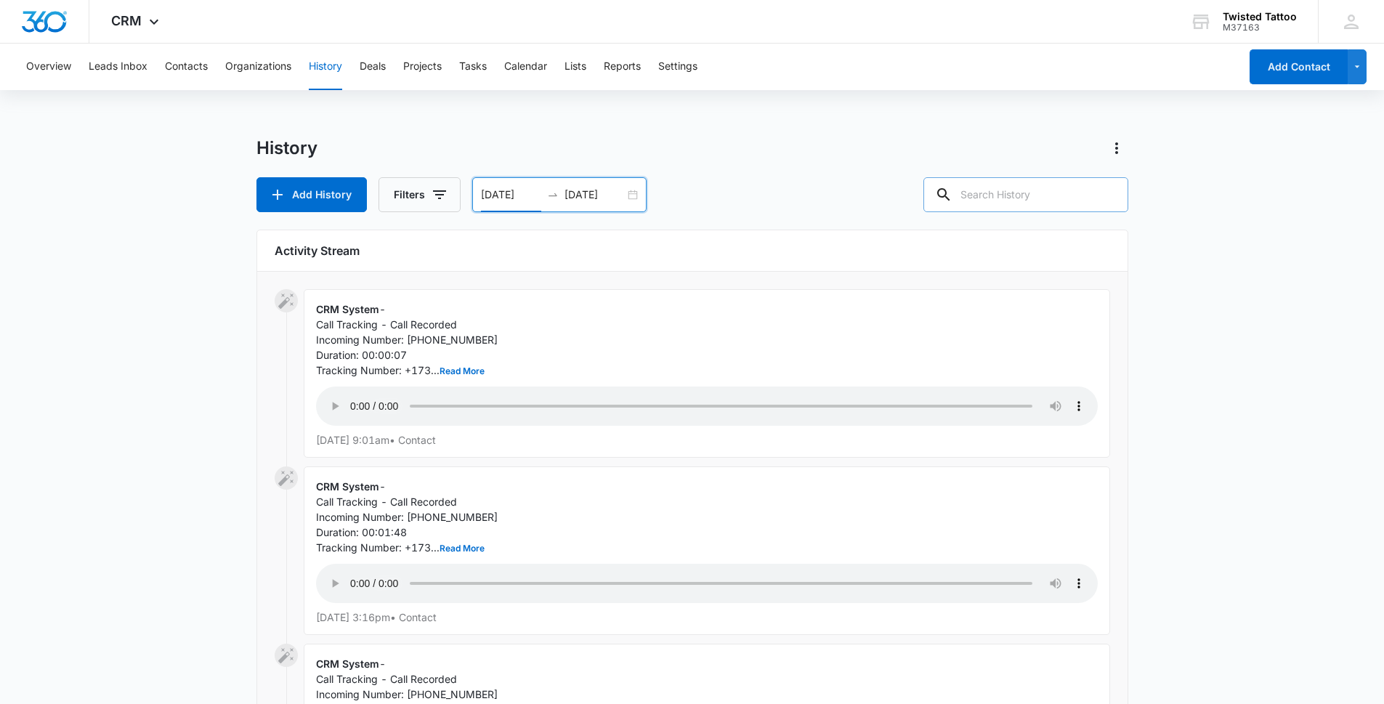
click at [521, 195] on input "[DATE]" at bounding box center [511, 195] width 60 height 16
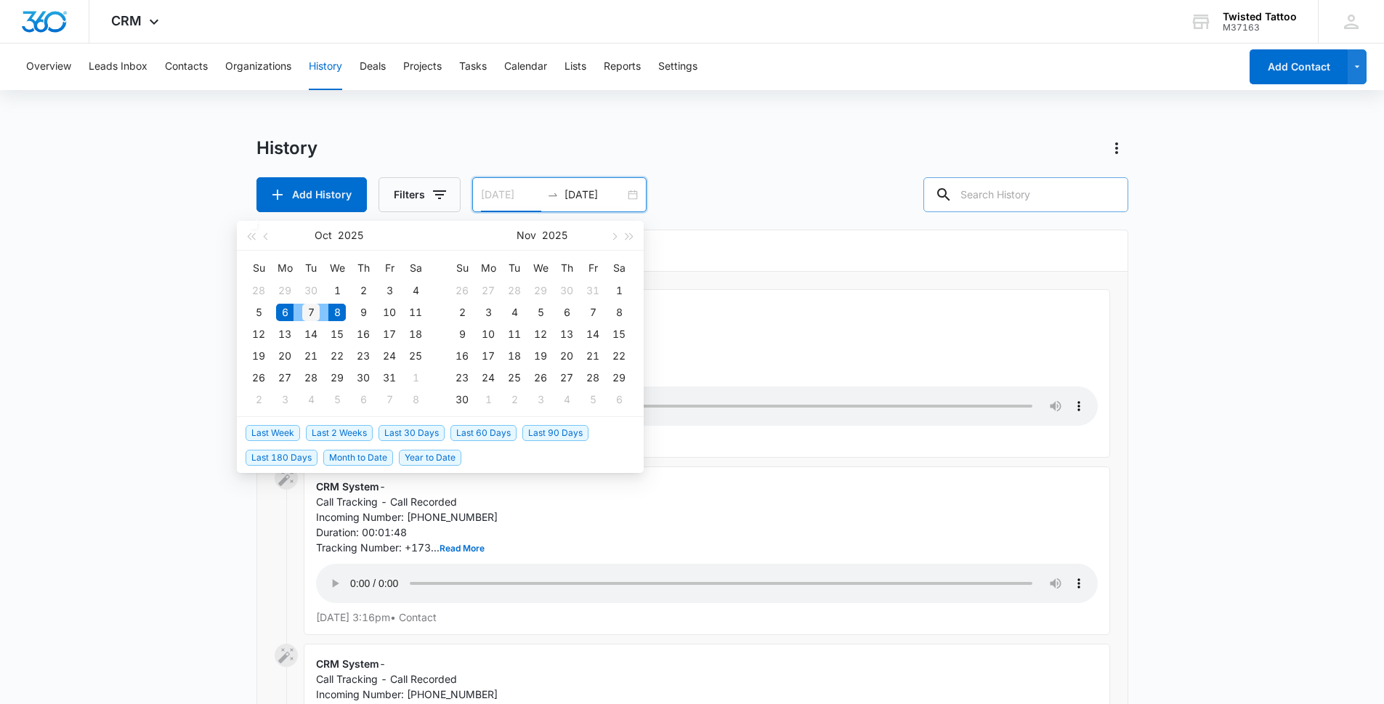
type input "[DATE]"
click at [302, 313] on div "7" at bounding box center [310, 312] width 17 height 17
type input "[DATE]"
click at [662, 167] on div "History Add History Filters [DATE] [DATE] [DATE] Su Mo Tu We Th Fr Sa 28 29 30 …" at bounding box center [693, 175] width 872 height 76
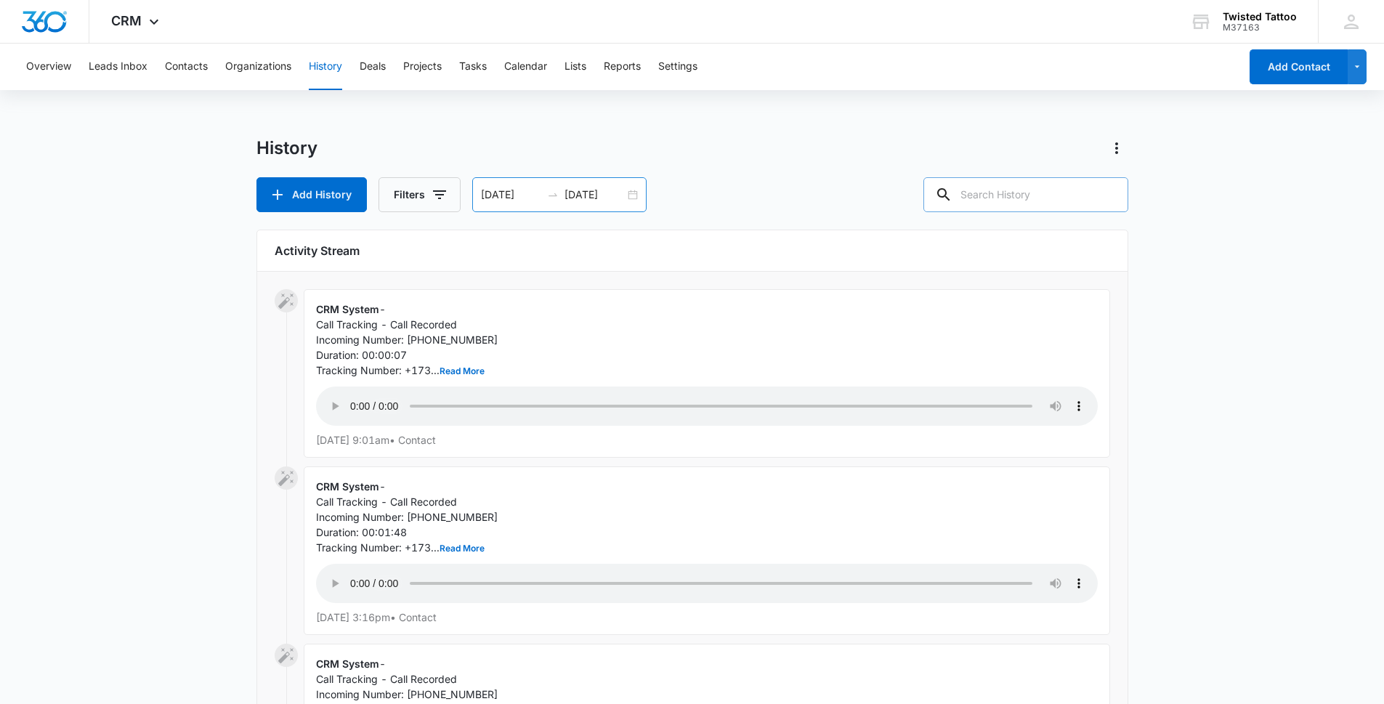
click at [501, 201] on input "[DATE]" at bounding box center [511, 195] width 60 height 16
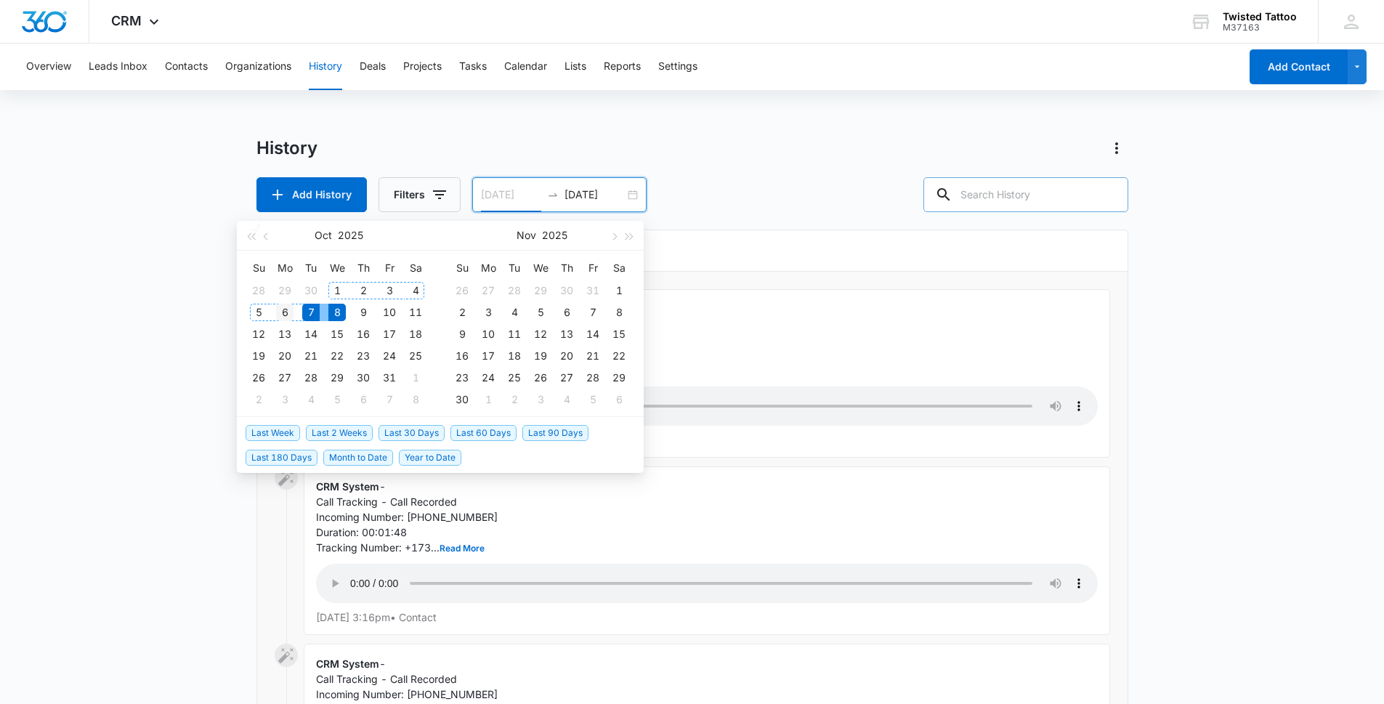
type input "[DATE]"
click at [286, 311] on div "6" at bounding box center [284, 312] width 17 height 17
click at [281, 312] on div "6" at bounding box center [284, 312] width 17 height 17
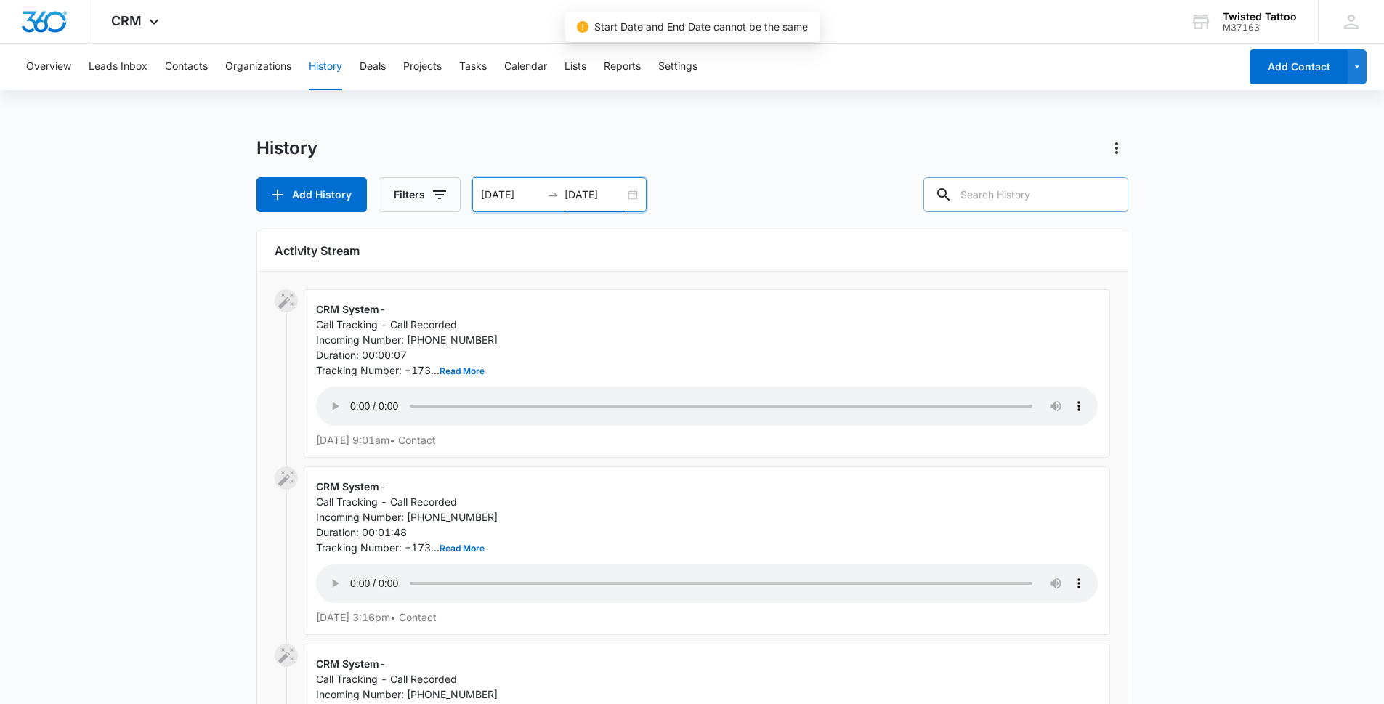
click at [576, 193] on input "[DATE]" at bounding box center [595, 195] width 60 height 16
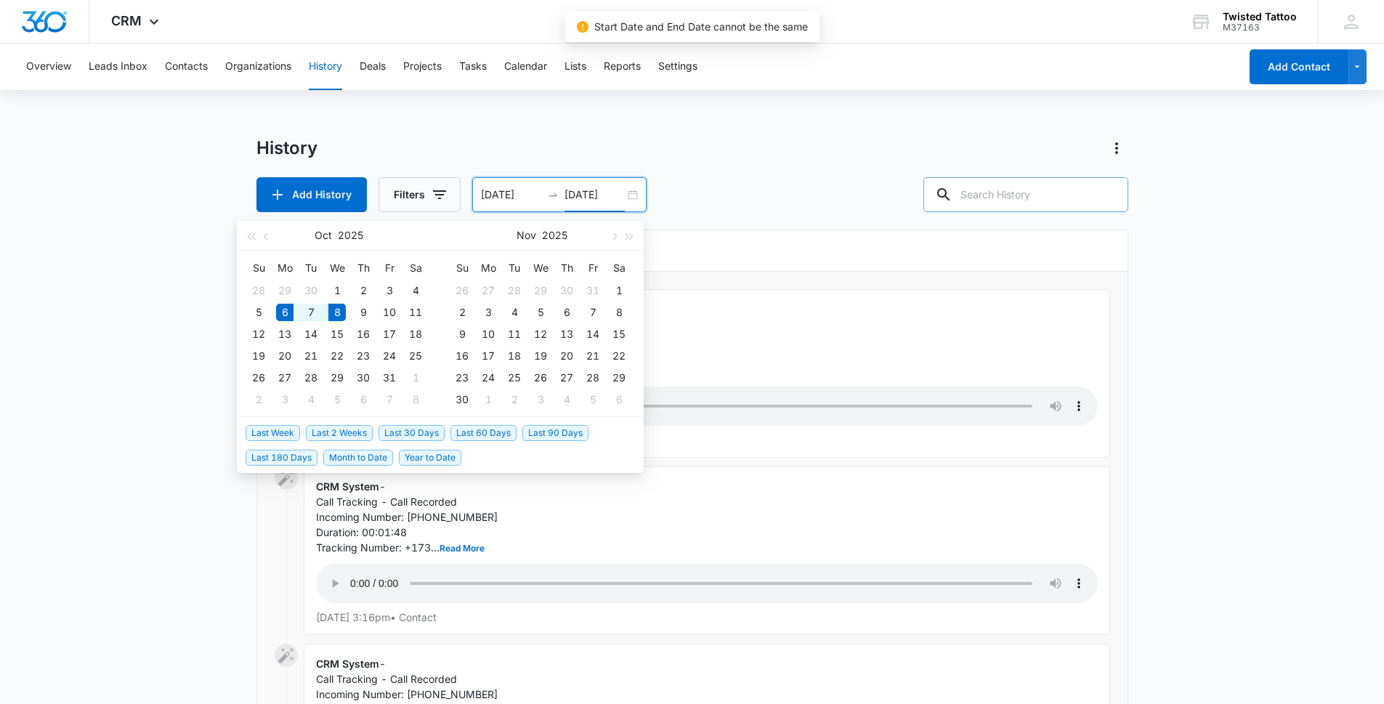
type input "[DATE]"
click at [283, 310] on div "6" at bounding box center [284, 312] width 17 height 17
type input "[DATE]"
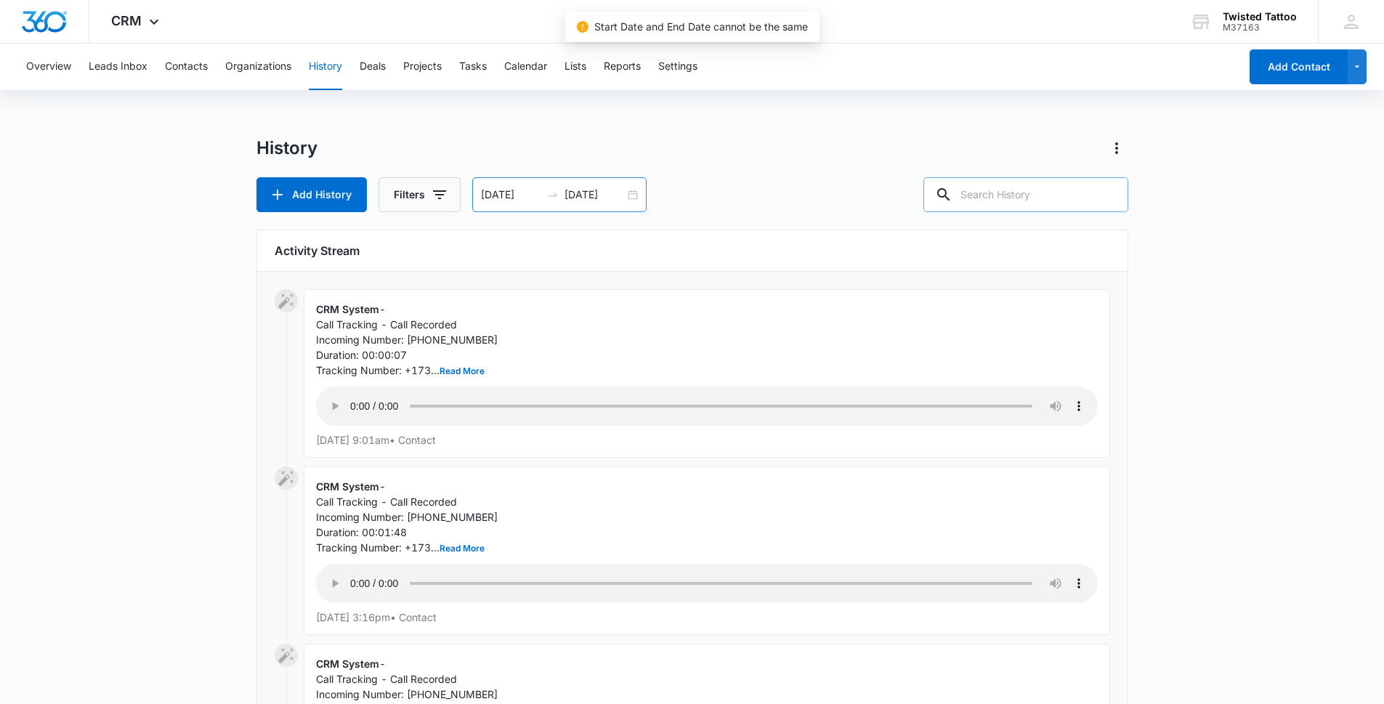
click at [635, 197] on div "[DATE] [DATE]" at bounding box center [559, 194] width 174 height 35
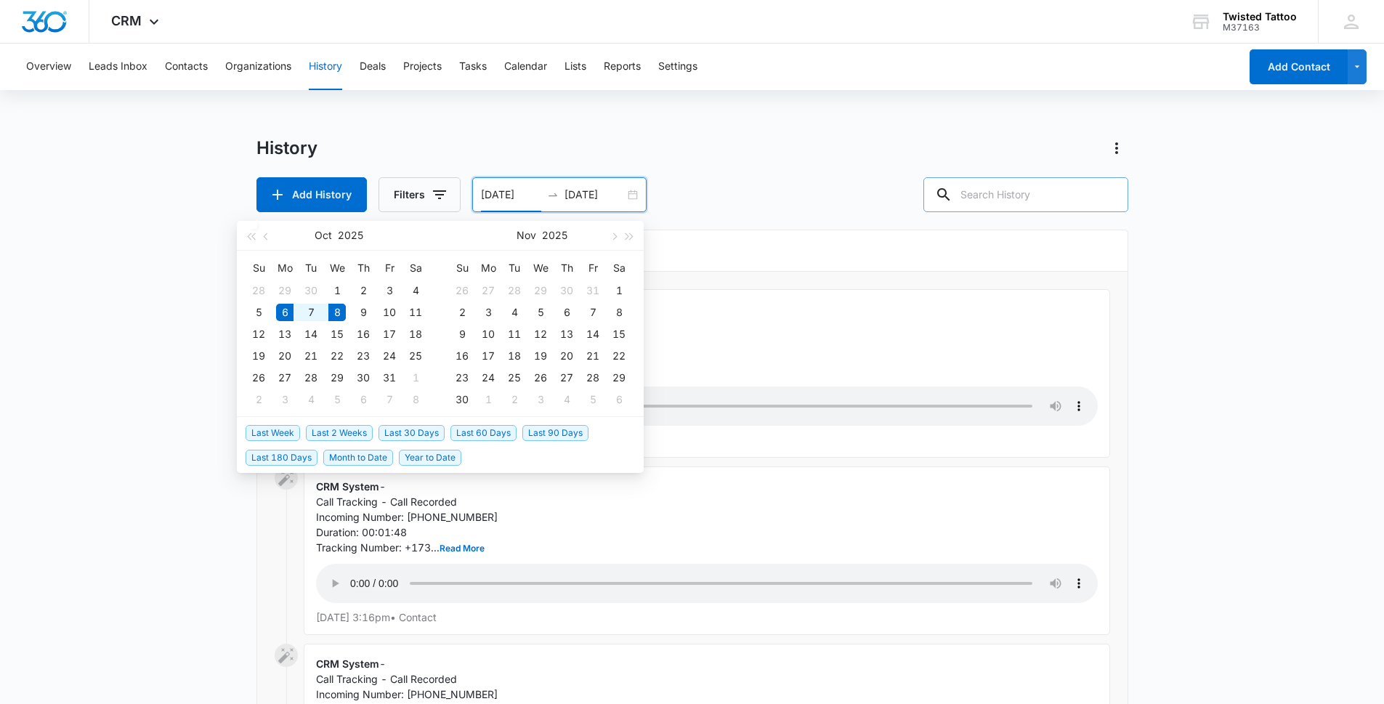
click at [581, 198] on input "[DATE]" at bounding box center [595, 195] width 60 height 16
type input "[DATE]"
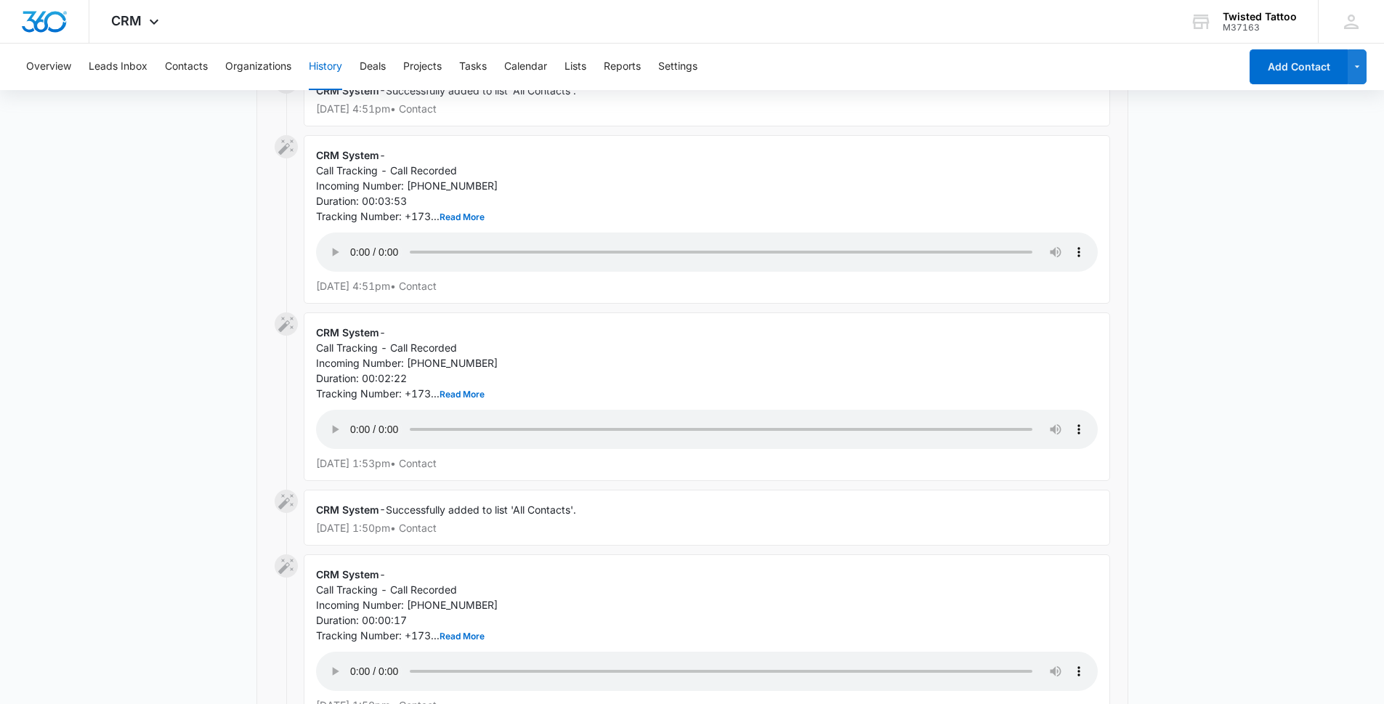
scroll to position [1431, 0]
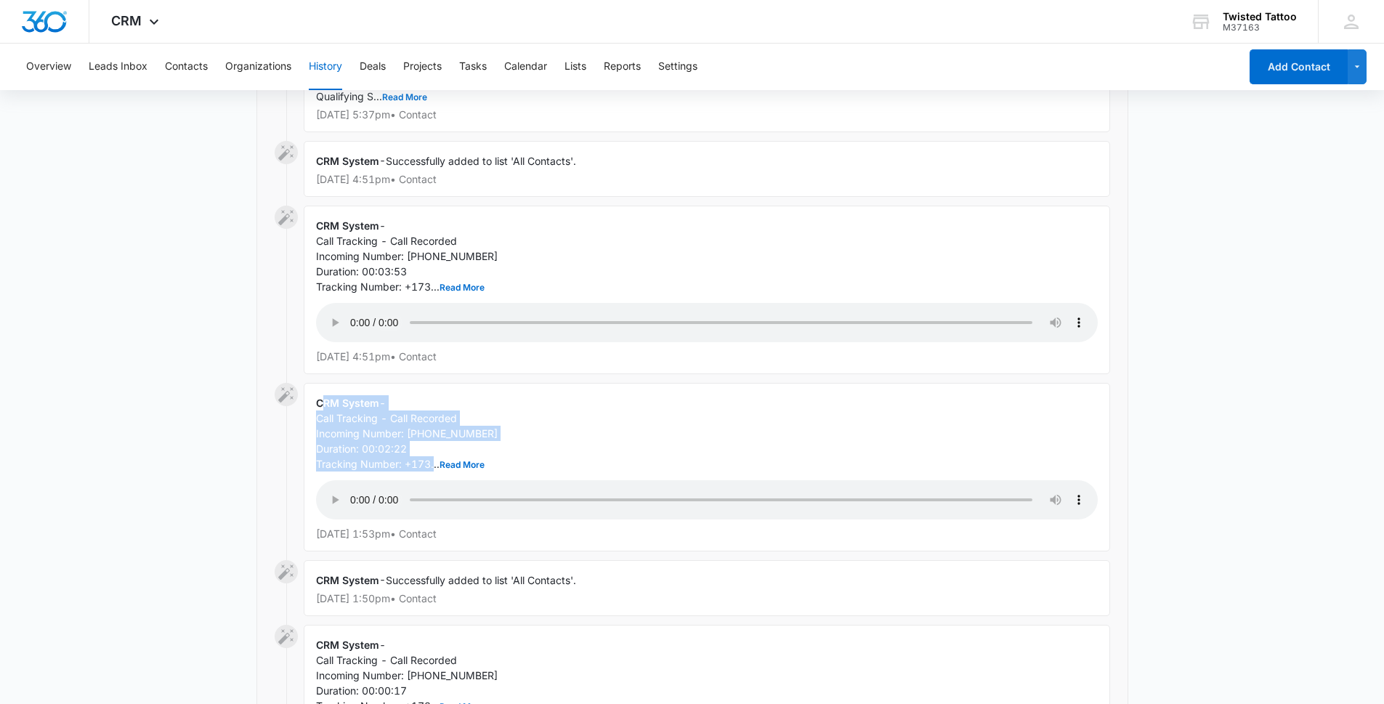
drag, startPoint x: 504, startPoint y: 363, endPoint x: 323, endPoint y: 302, distance: 191.0
click at [323, 383] on div "CRM System - Call Tracking - Call Recorded Incoming Number: [PHONE_NUMBER] Dura…" at bounding box center [707, 467] width 807 height 169
click at [363, 397] on span "CRM System" at bounding box center [347, 403] width 63 height 12
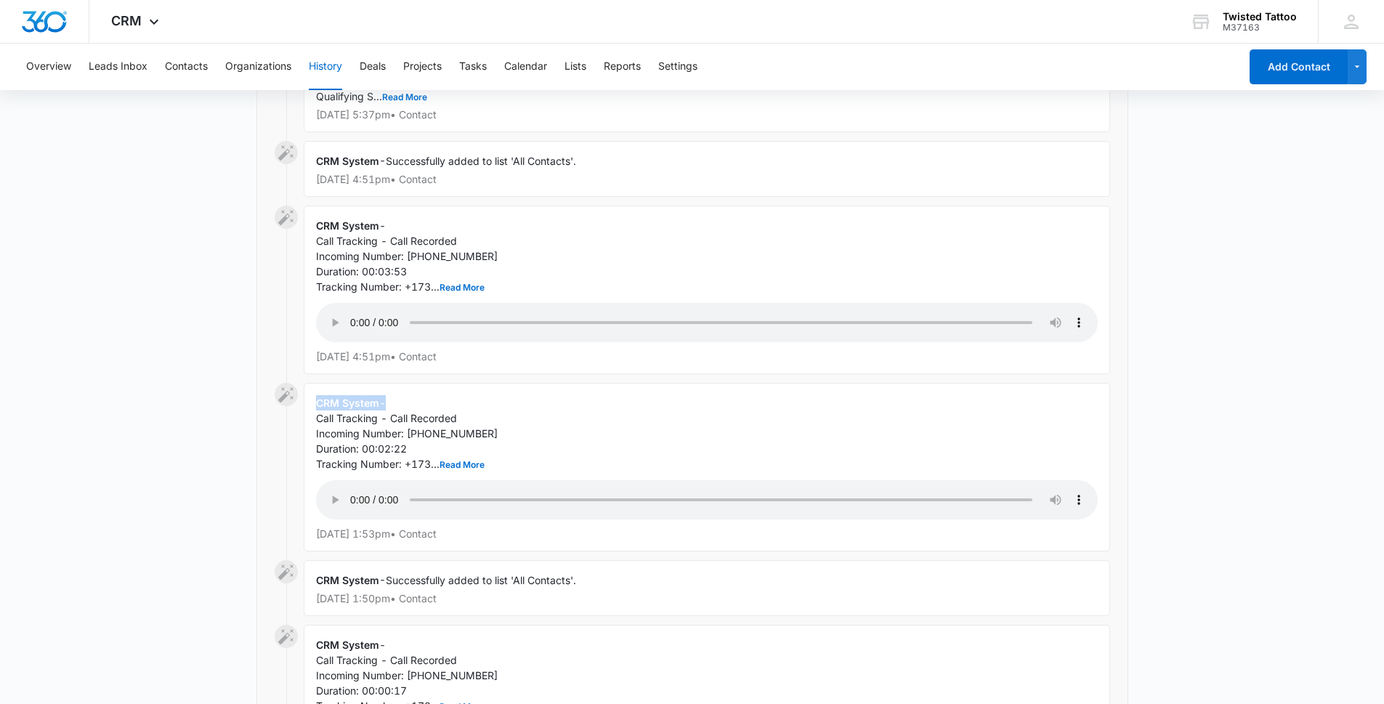
click at [399, 383] on div "CRM System - Call Tracking - Call Recorded Incoming Number: [PHONE_NUMBER] Dura…" at bounding box center [707, 467] width 807 height 169
click at [468, 461] on button "Read More" at bounding box center [462, 465] width 45 height 9
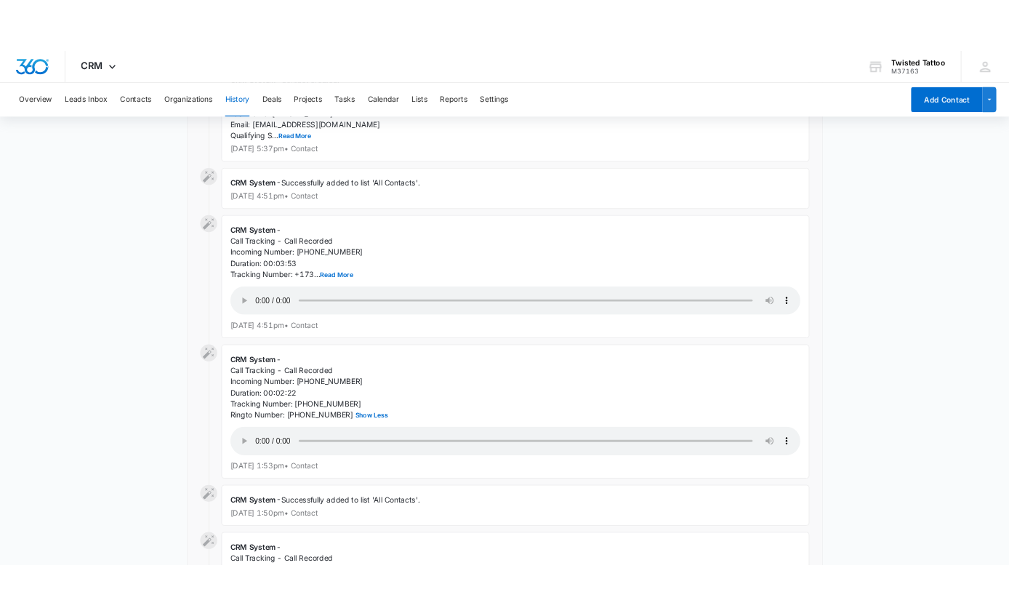
scroll to position [1326, 0]
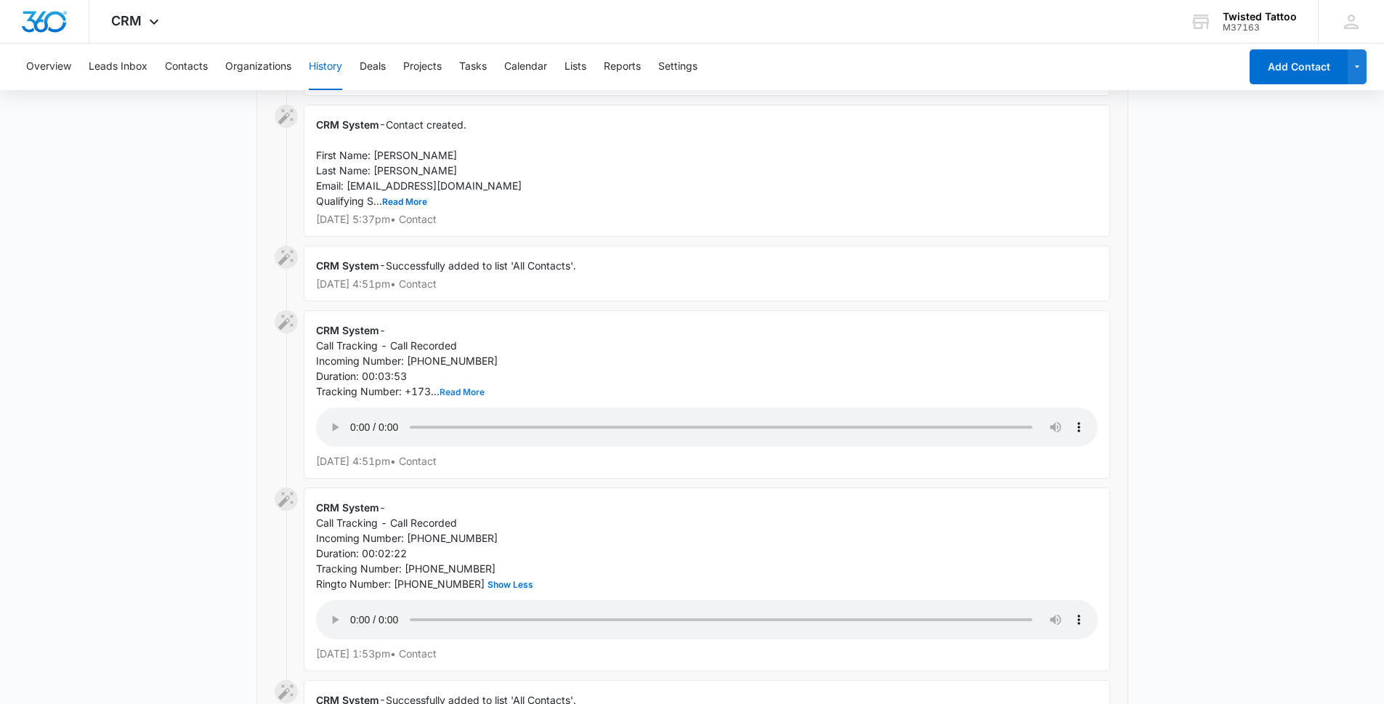
click at [446, 388] on button "Read More" at bounding box center [462, 392] width 45 height 9
